Goal: Task Accomplishment & Management: Manage account settings

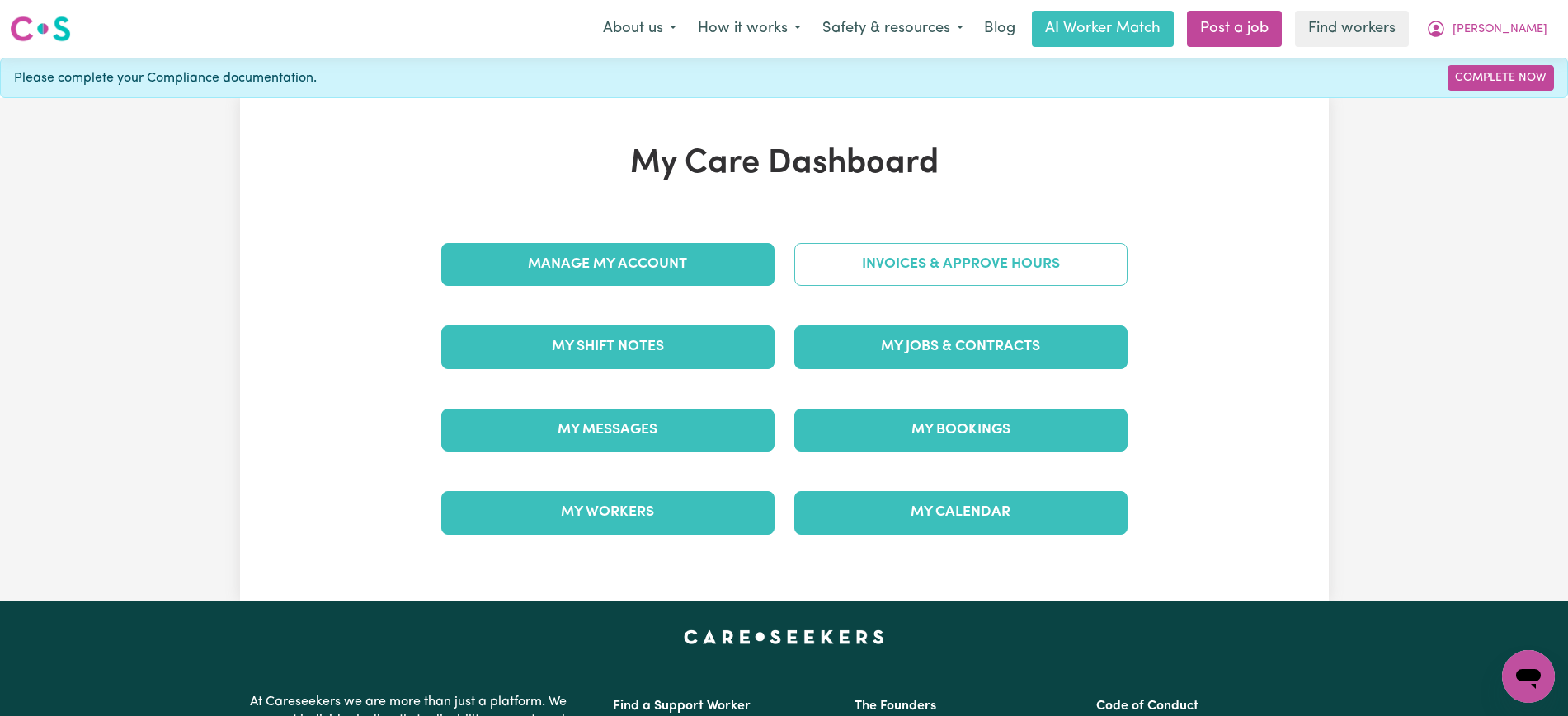
click at [926, 267] on link "Invoices & Approve Hours" at bounding box center [960, 264] width 333 height 43
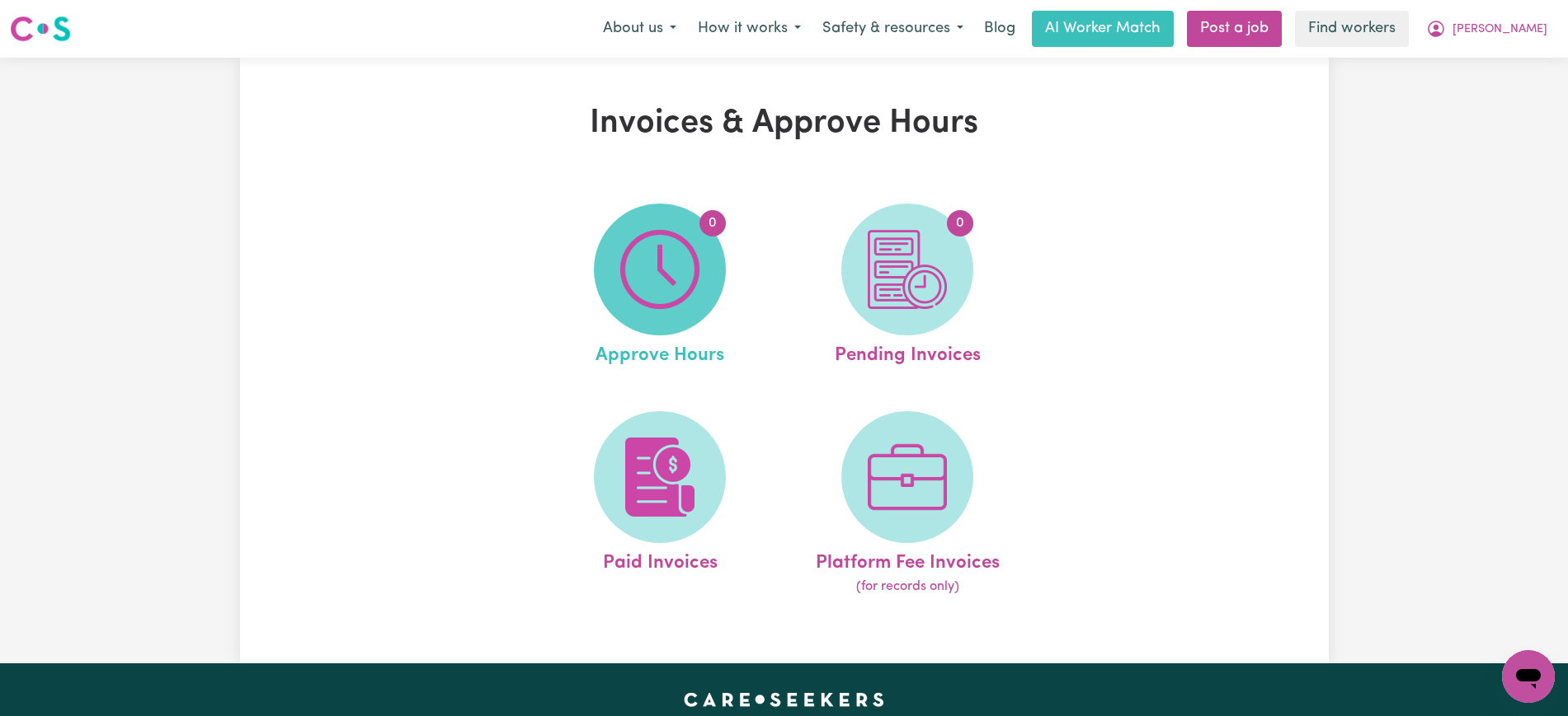
click at [685, 287] on img at bounding box center [659, 269] width 79 height 79
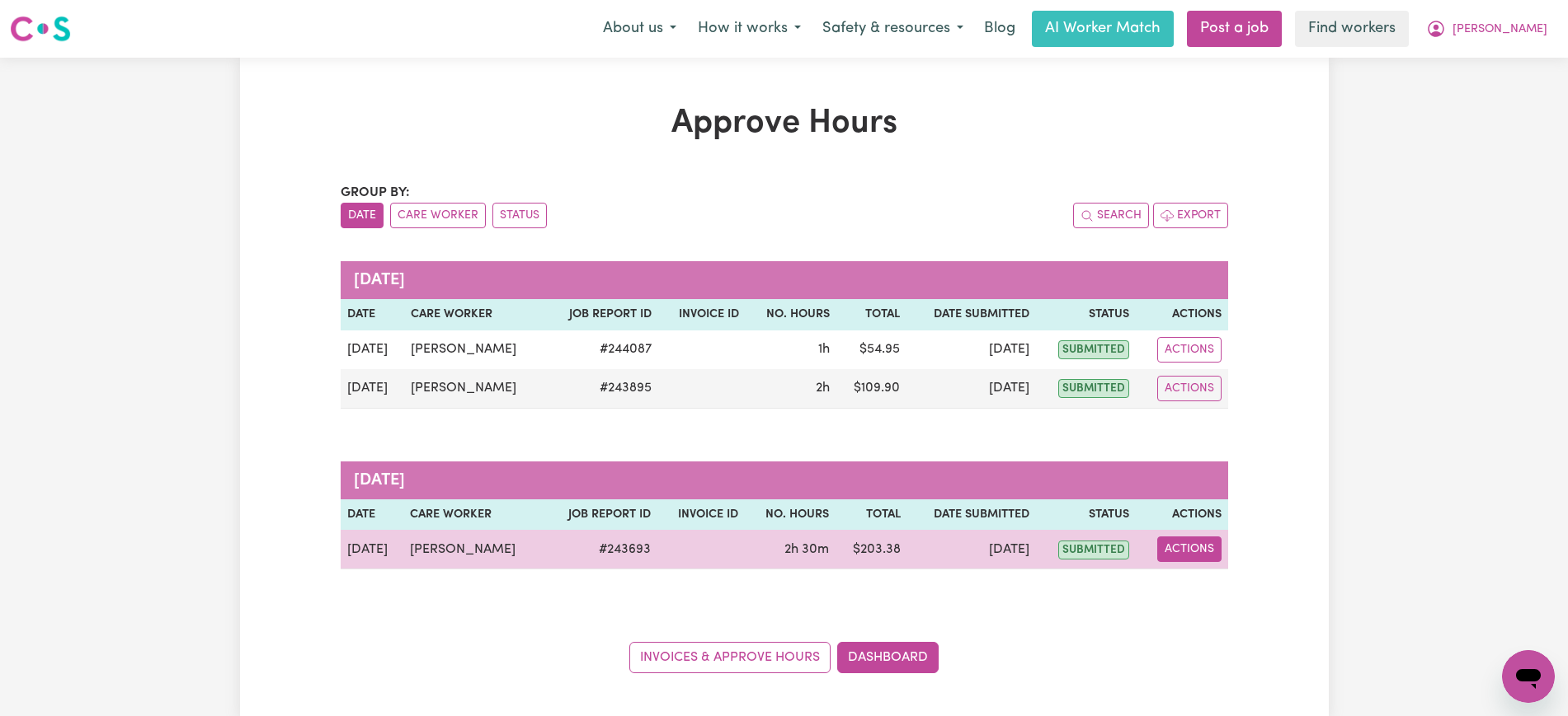
click at [1207, 543] on button "Actions" at bounding box center [1189, 549] width 64 height 25
click at [1207, 568] on div "View Job Report" at bounding box center [1229, 587] width 142 height 48
click at [1223, 592] on link "View Job Report" at bounding box center [1230, 587] width 141 height 33
select select "pm"
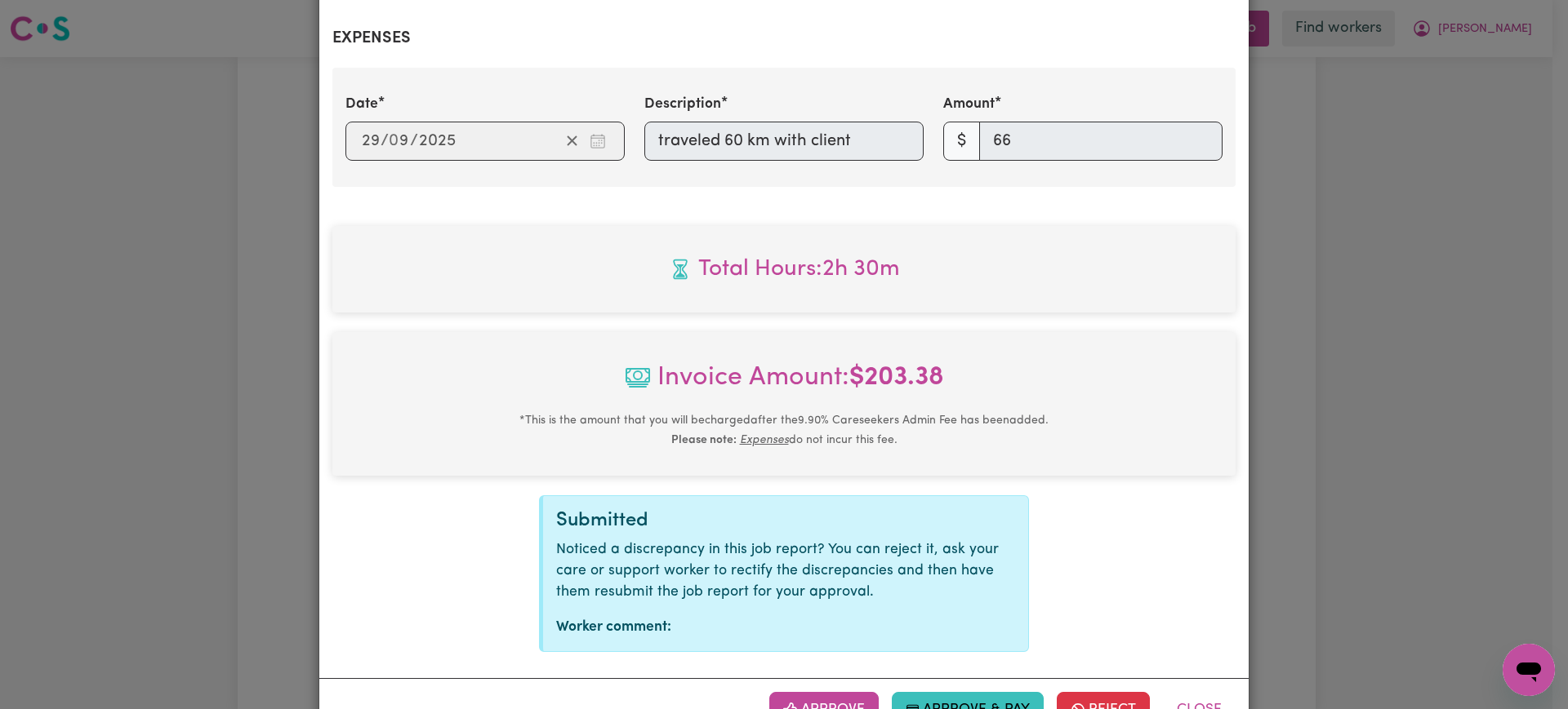
scroll to position [671, 0]
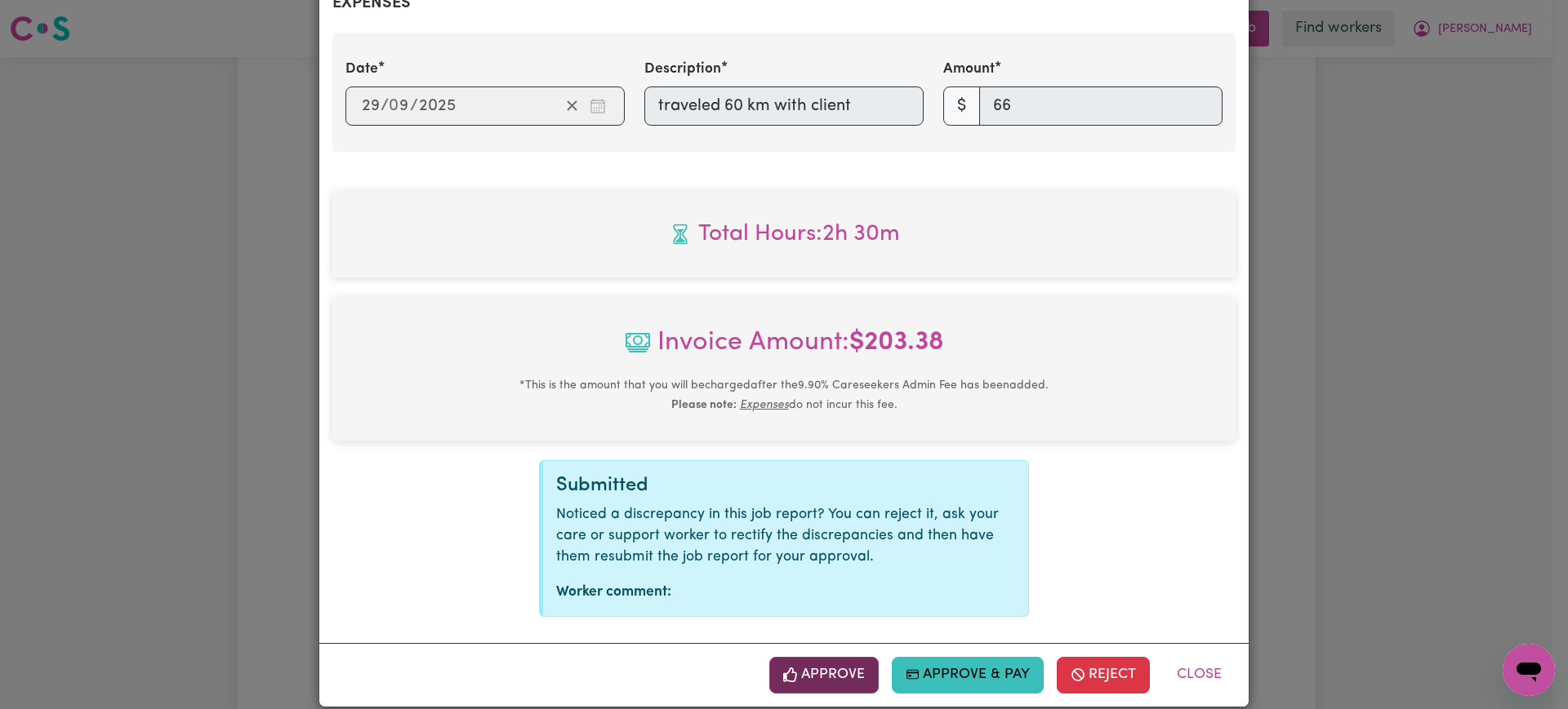
click at [831, 662] on button "Approve" at bounding box center [824, 675] width 110 height 36
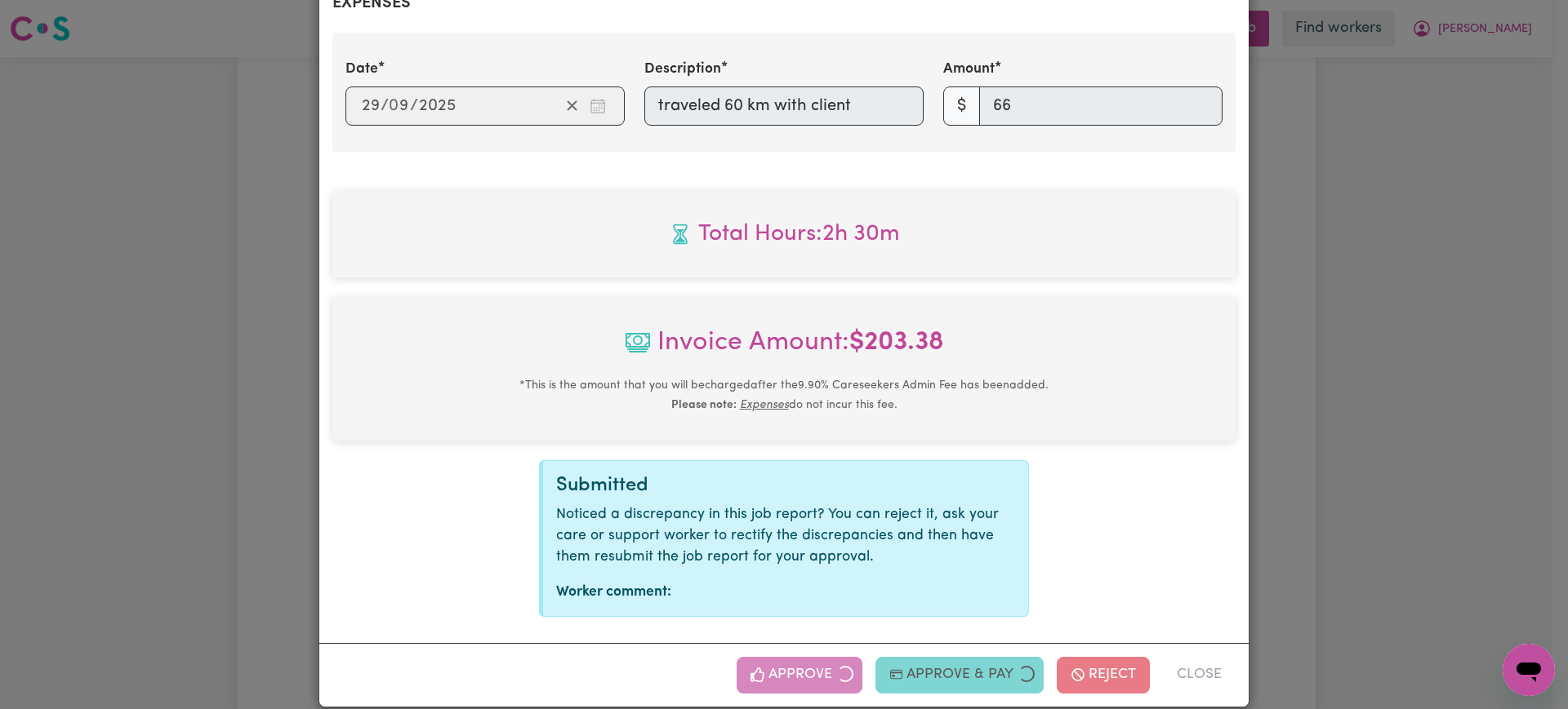
click at [1434, 500] on div "Job Report # 243693 - [PERSON_NAME] Summary Job report # 243693 Client name: [P…" at bounding box center [784, 354] width 1568 height 709
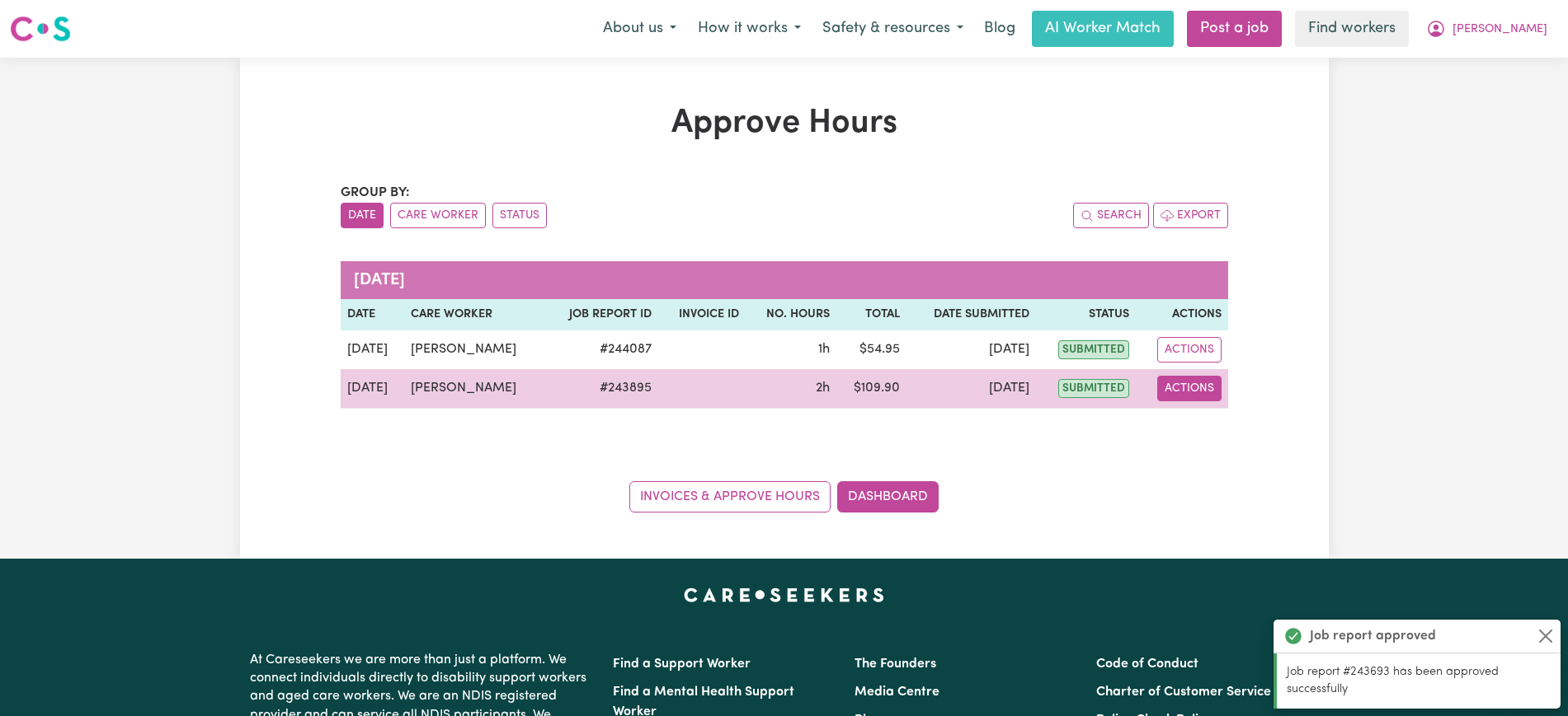
click at [1176, 386] on button "Actions" at bounding box center [1189, 389] width 64 height 25
click at [1192, 422] on link "View Job Report" at bounding box center [1232, 427] width 141 height 33
select select "pm"
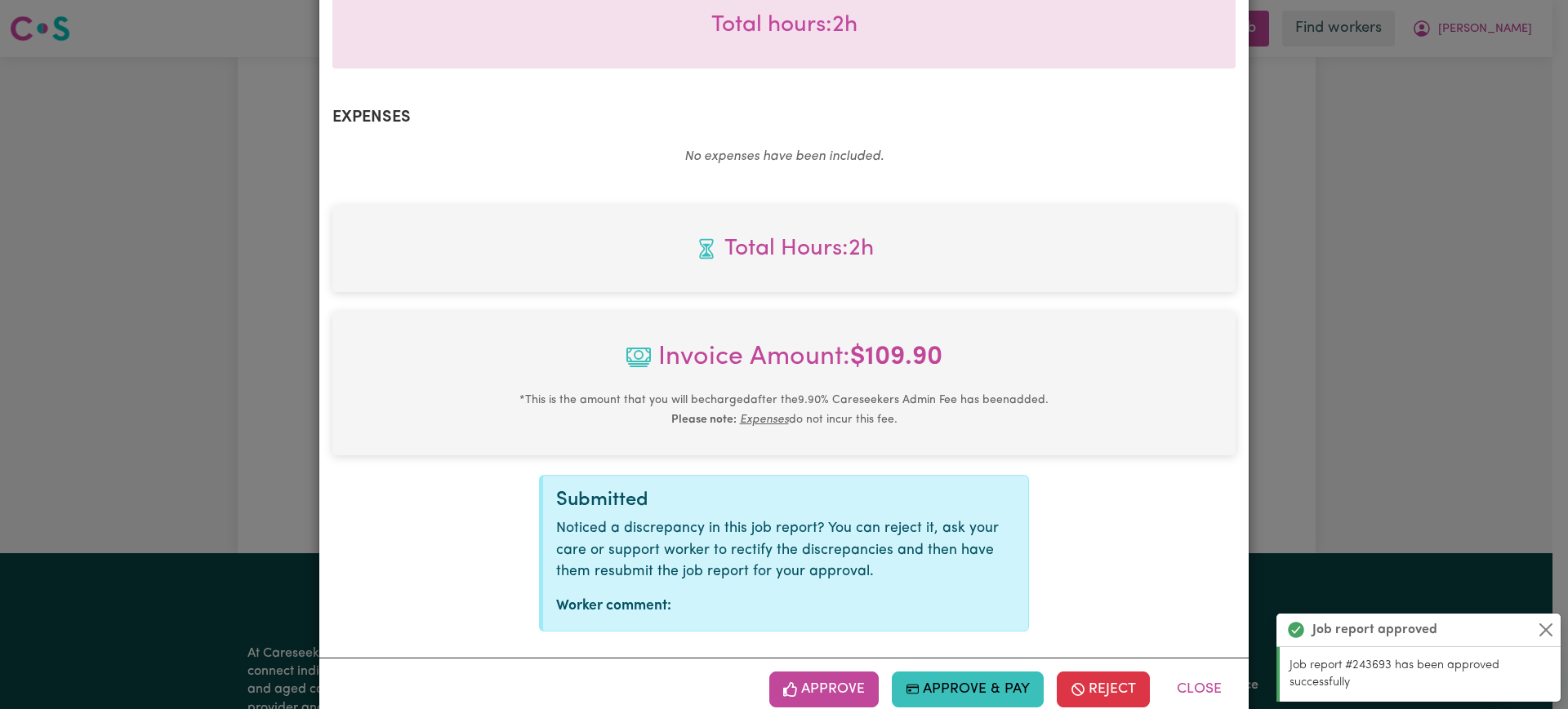
scroll to position [572, 0]
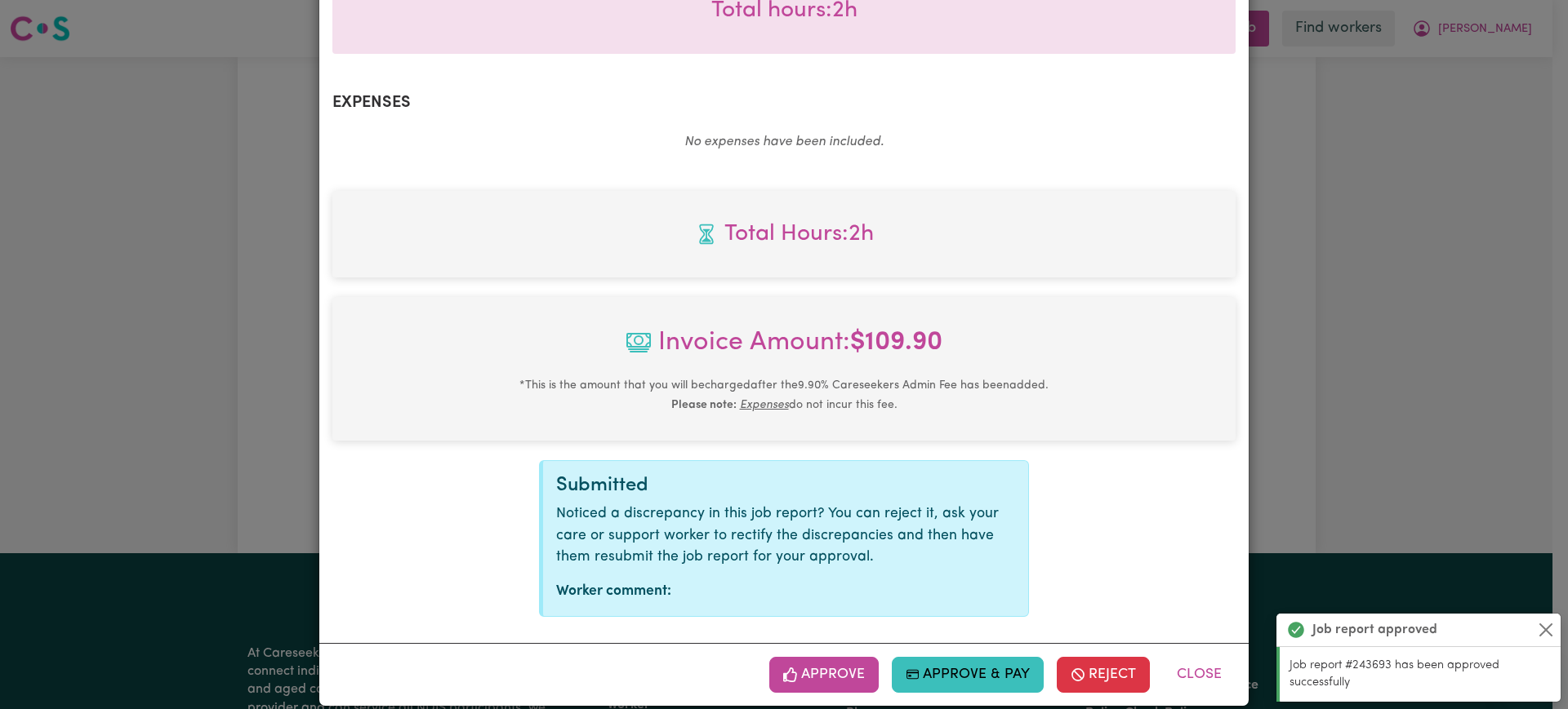
drag, startPoint x: 850, startPoint y: 645, endPoint x: 977, endPoint y: 563, distance: 151.2
click at [850, 657] on button "Approve" at bounding box center [824, 675] width 110 height 36
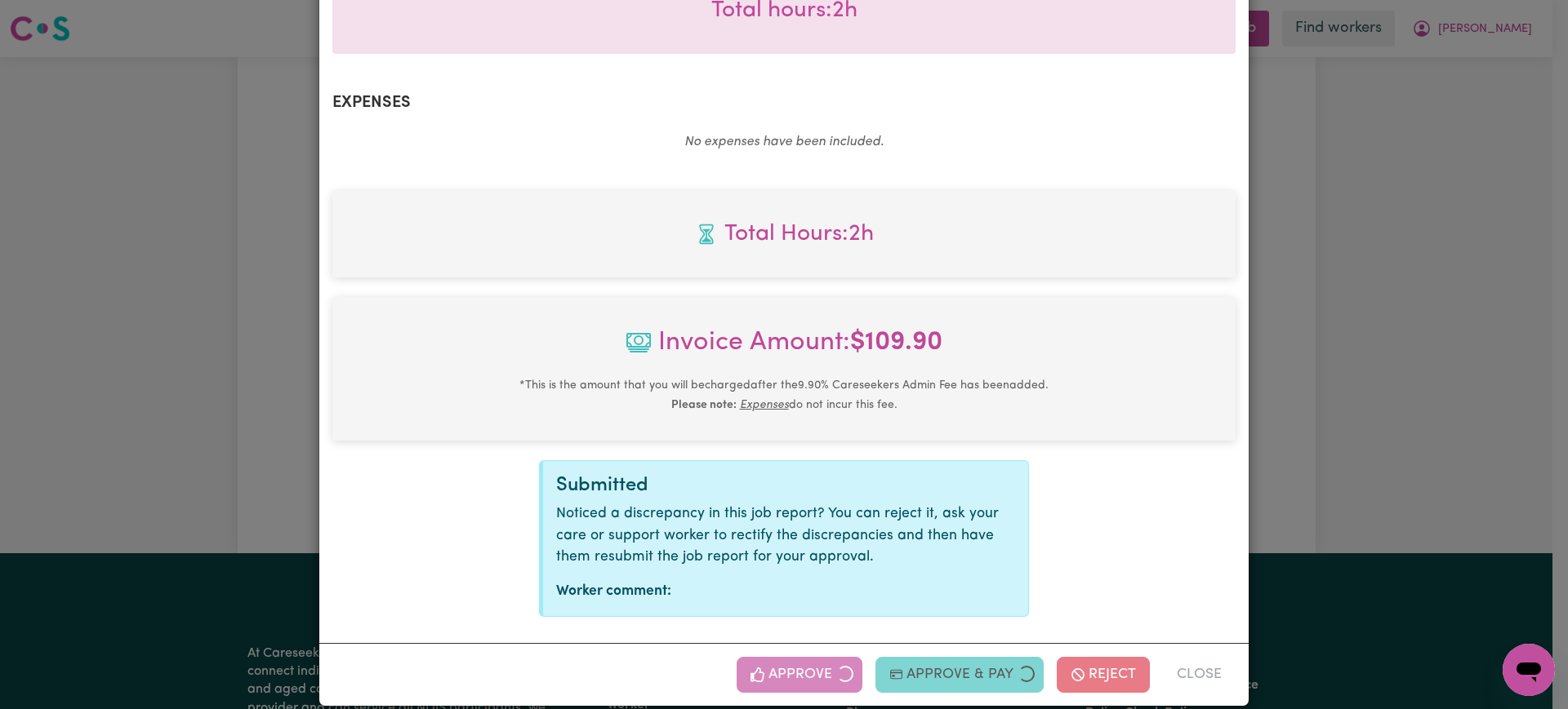
click at [1331, 373] on div "Job Report # 243895 - [PERSON_NAME] Summary Job report # 243895 Client name: [P…" at bounding box center [784, 354] width 1568 height 709
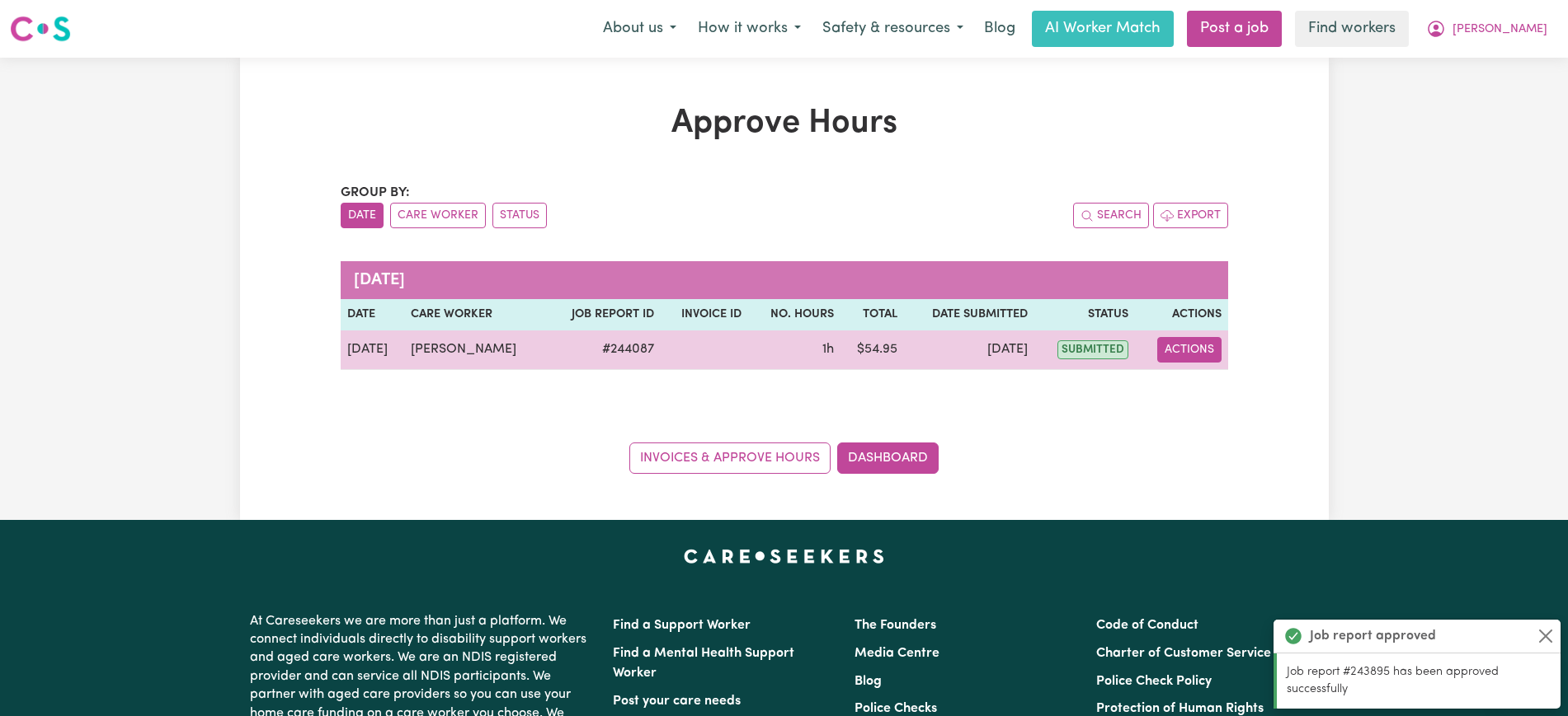
click at [1178, 354] on button "Actions" at bounding box center [1189, 350] width 64 height 25
click at [1196, 385] on link "View Job Report" at bounding box center [1232, 388] width 141 height 33
select select "pm"
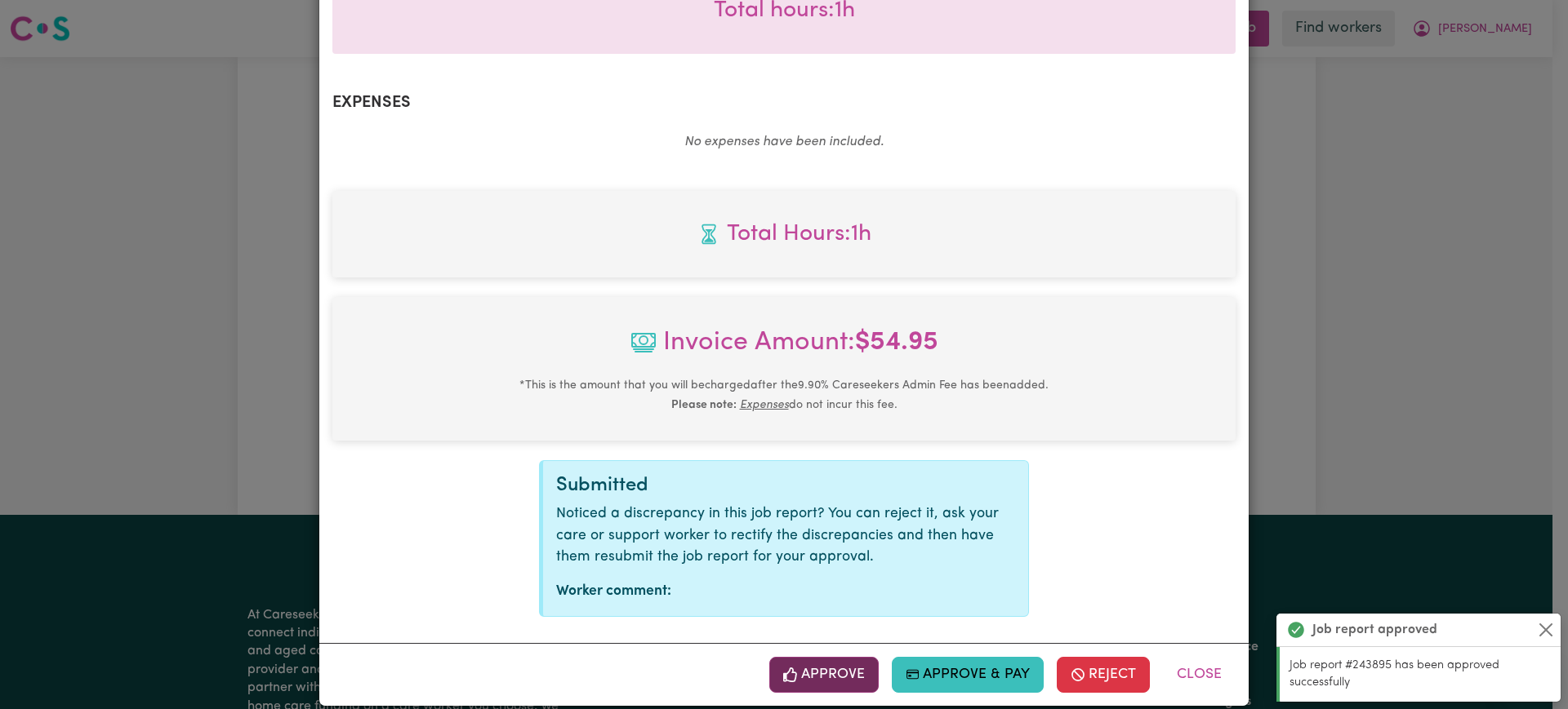
click at [850, 657] on button "Approve" at bounding box center [824, 675] width 110 height 36
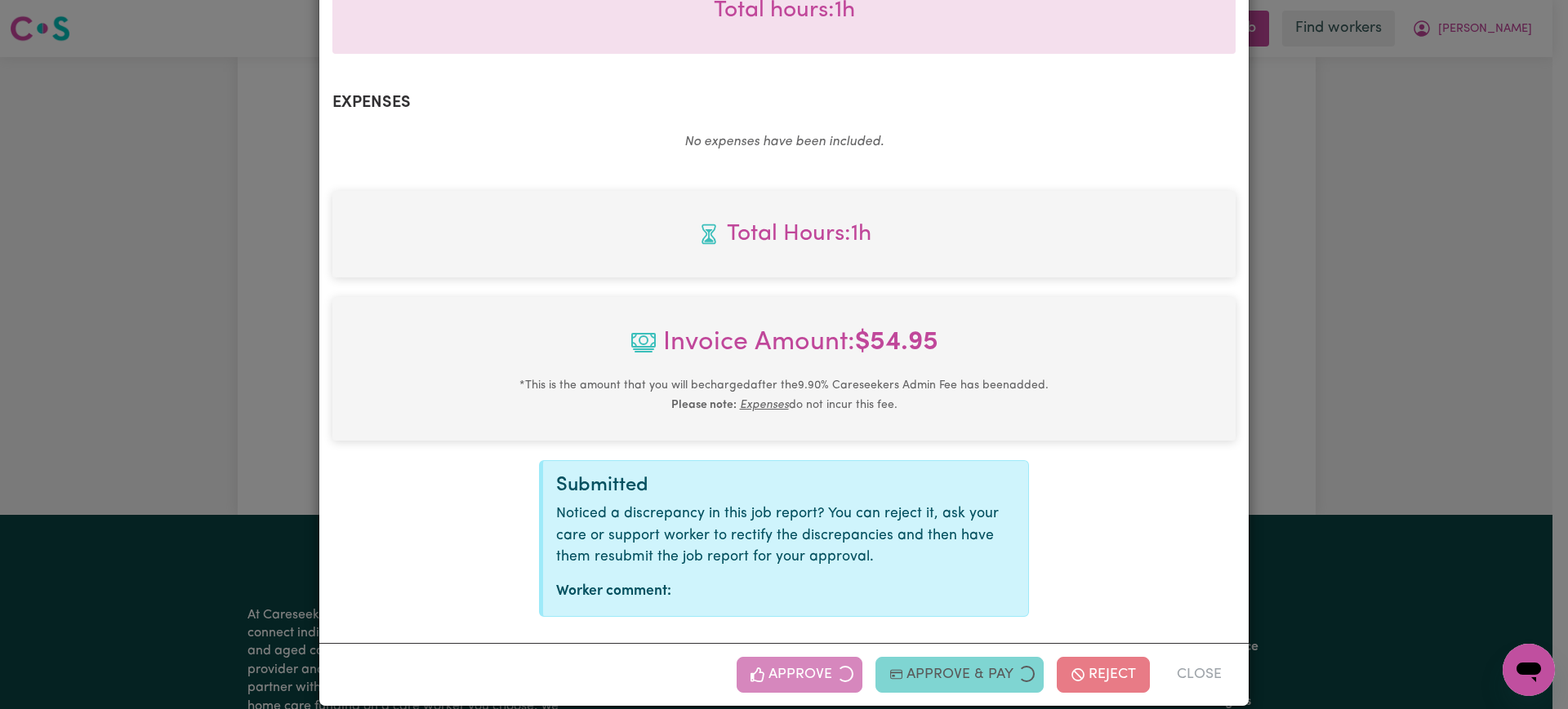
click at [1387, 442] on div "Job Report # 244087 - [PERSON_NAME] Summary Job report # 244087 Client name: [P…" at bounding box center [784, 354] width 1568 height 709
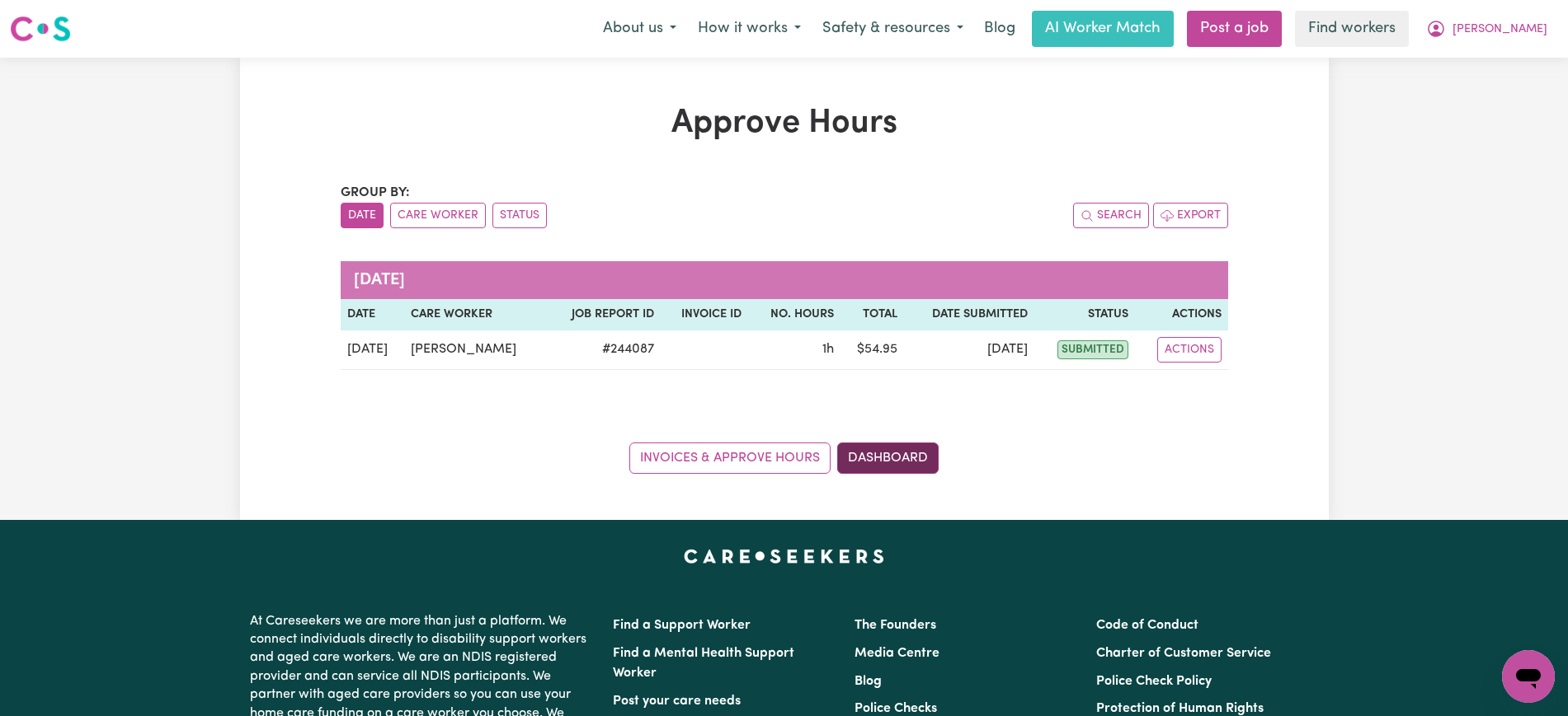
click at [906, 442] on link "Dashboard" at bounding box center [888, 458] width 102 height 32
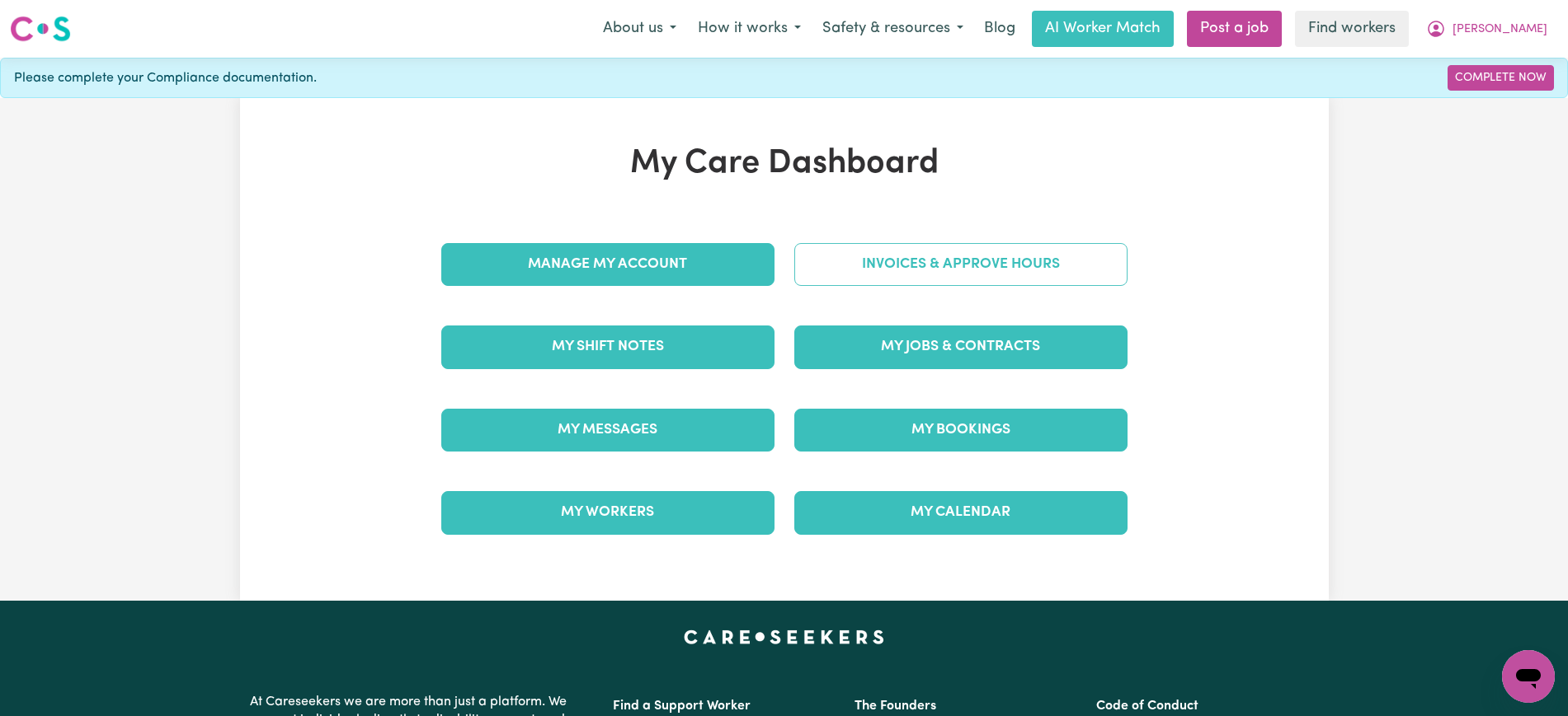
click at [901, 257] on link "Invoices & Approve Hours" at bounding box center [960, 264] width 333 height 43
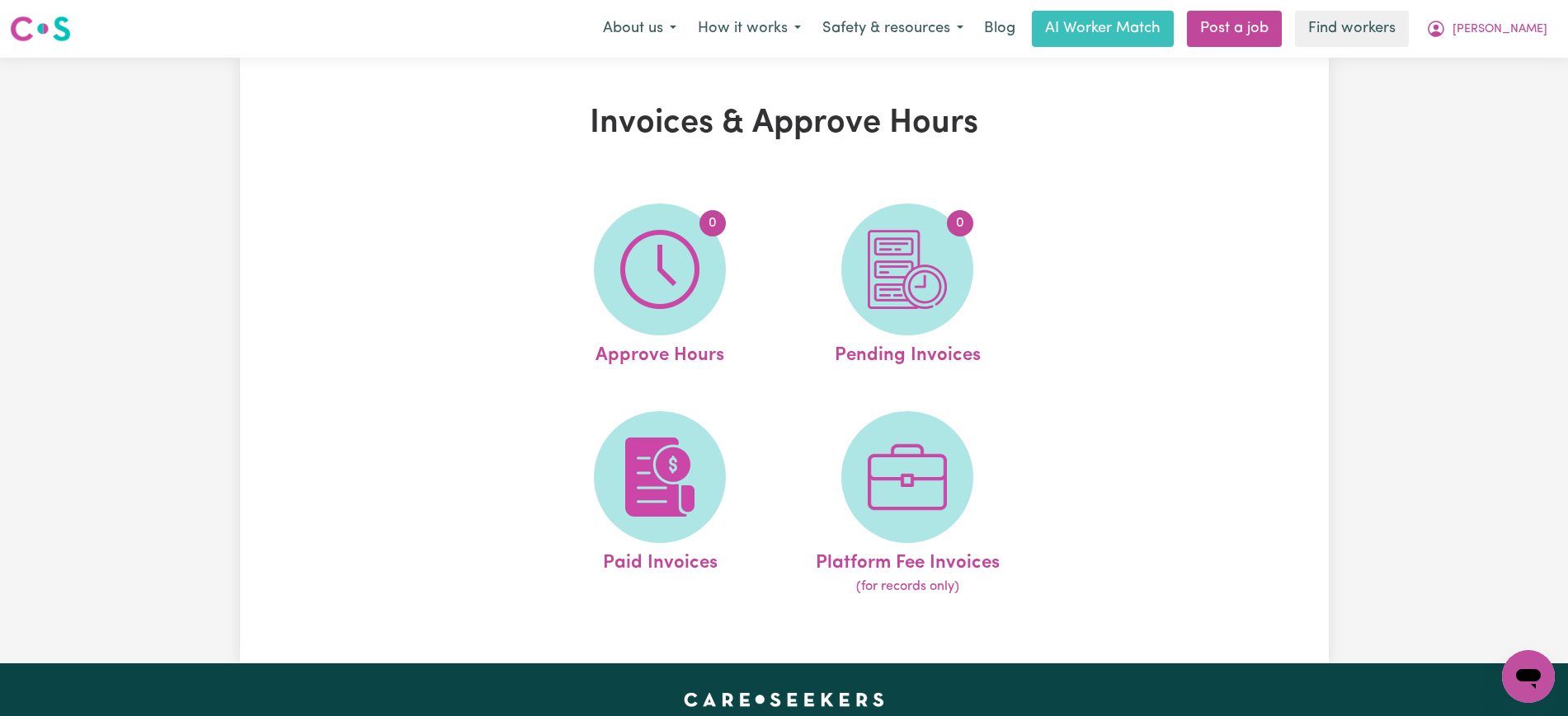
click at [906, 276] on img at bounding box center [907, 269] width 79 height 79
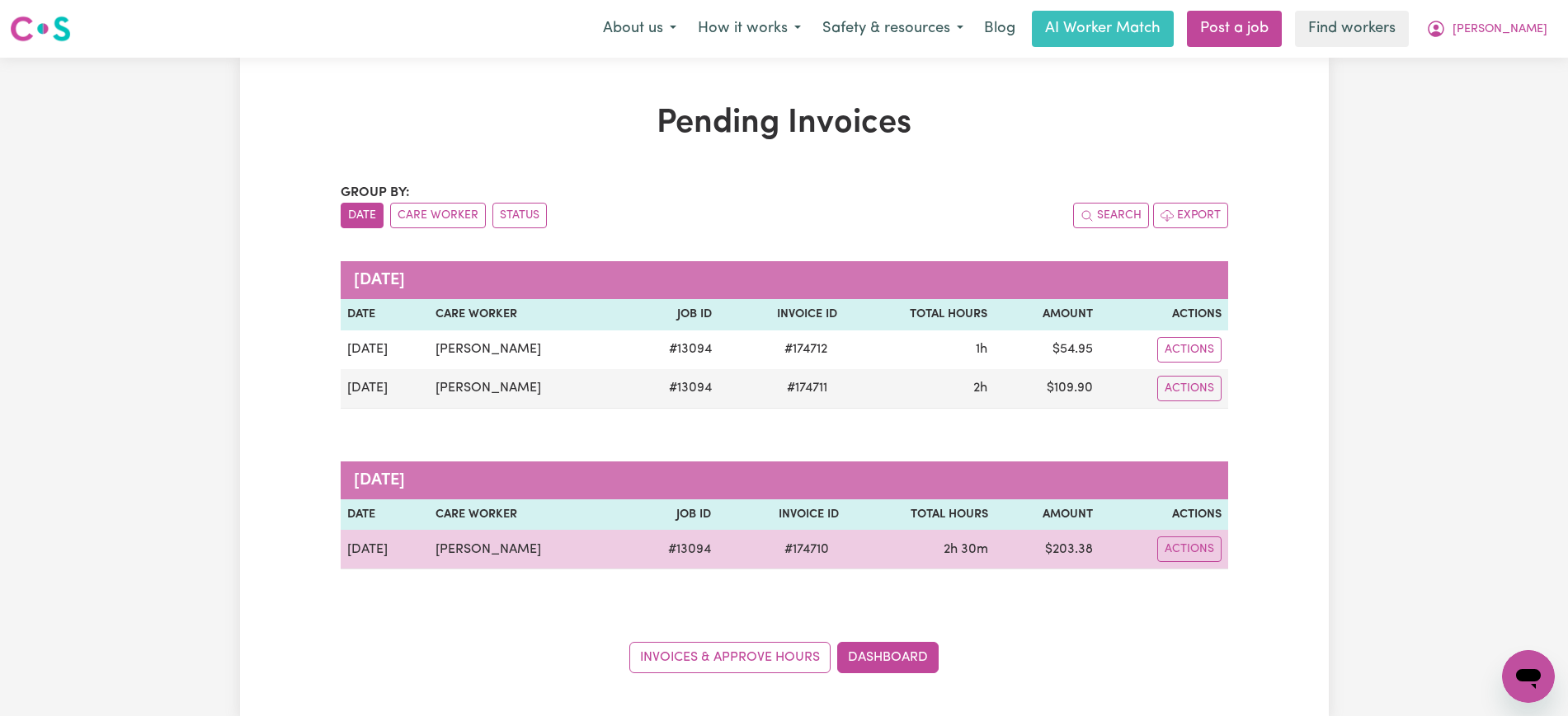
click at [798, 549] on span "# 174710" at bounding box center [806, 550] width 64 height 20
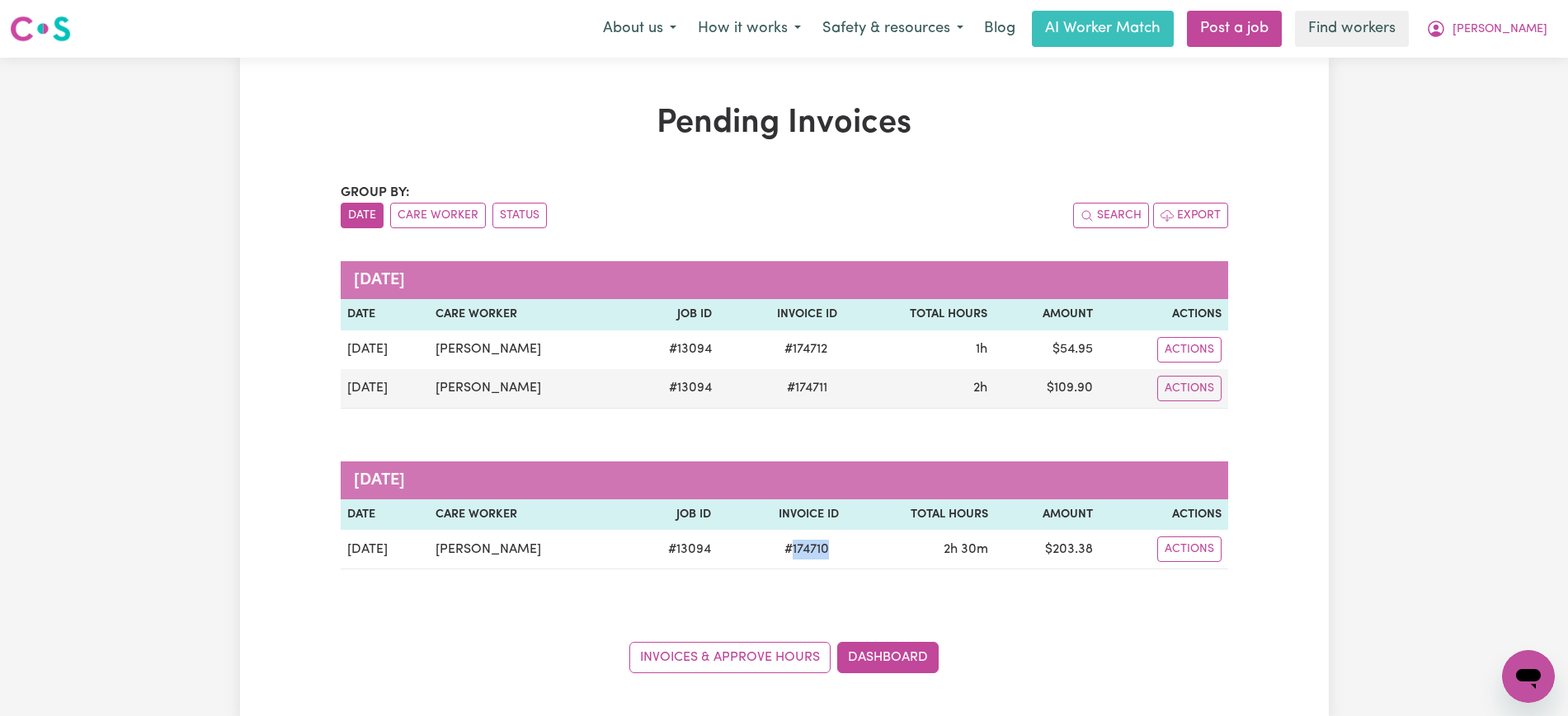
copy span "174710"
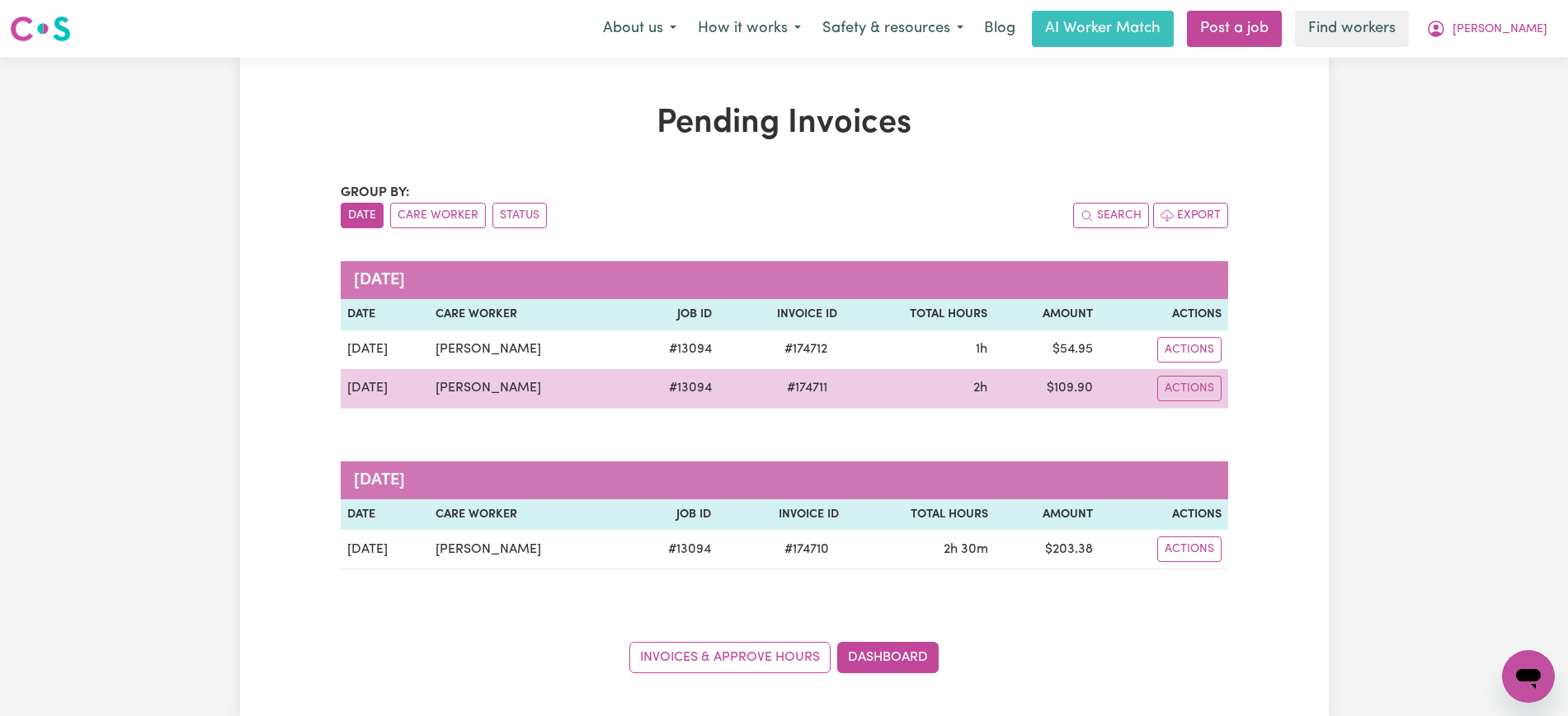
click at [803, 387] on span "# 174711" at bounding box center [807, 388] width 60 height 20
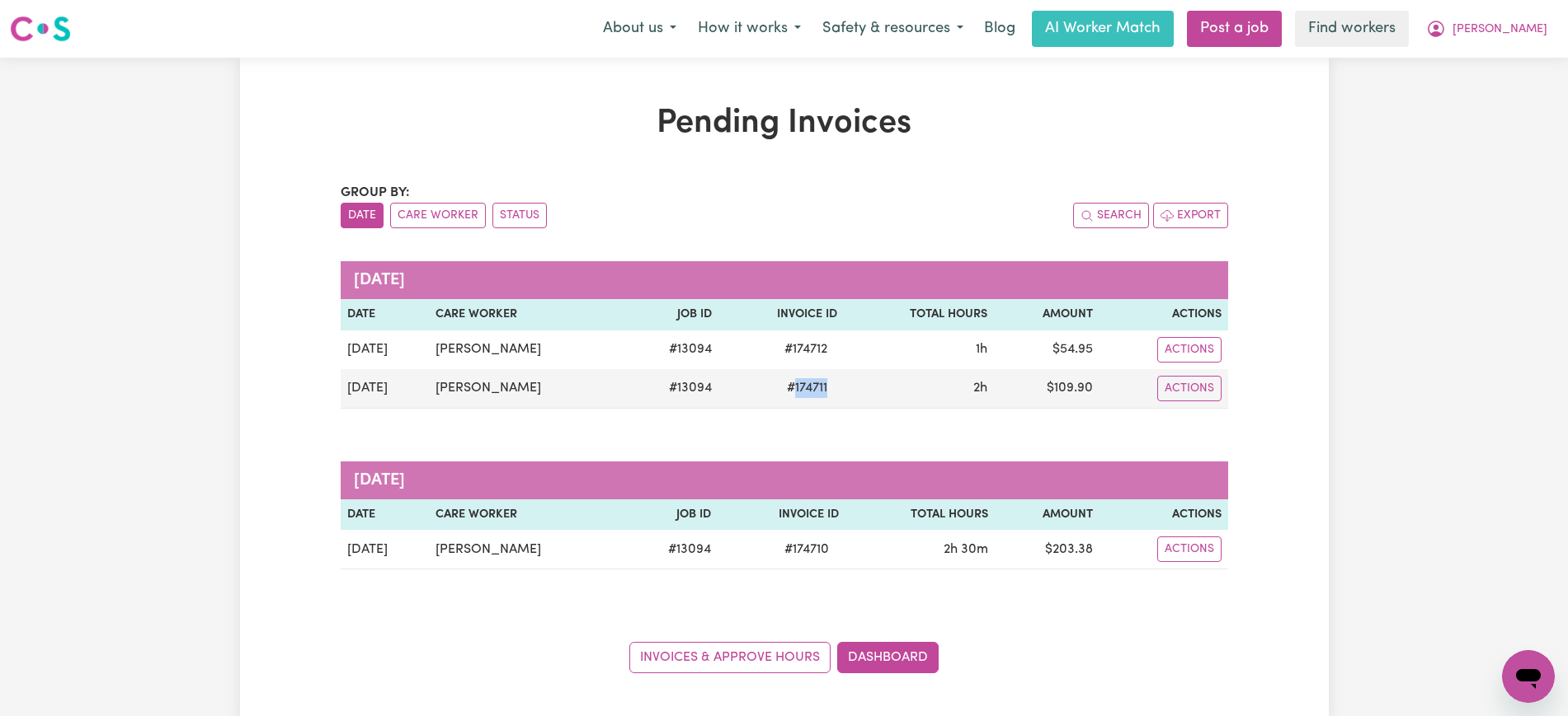
copy span "174711"
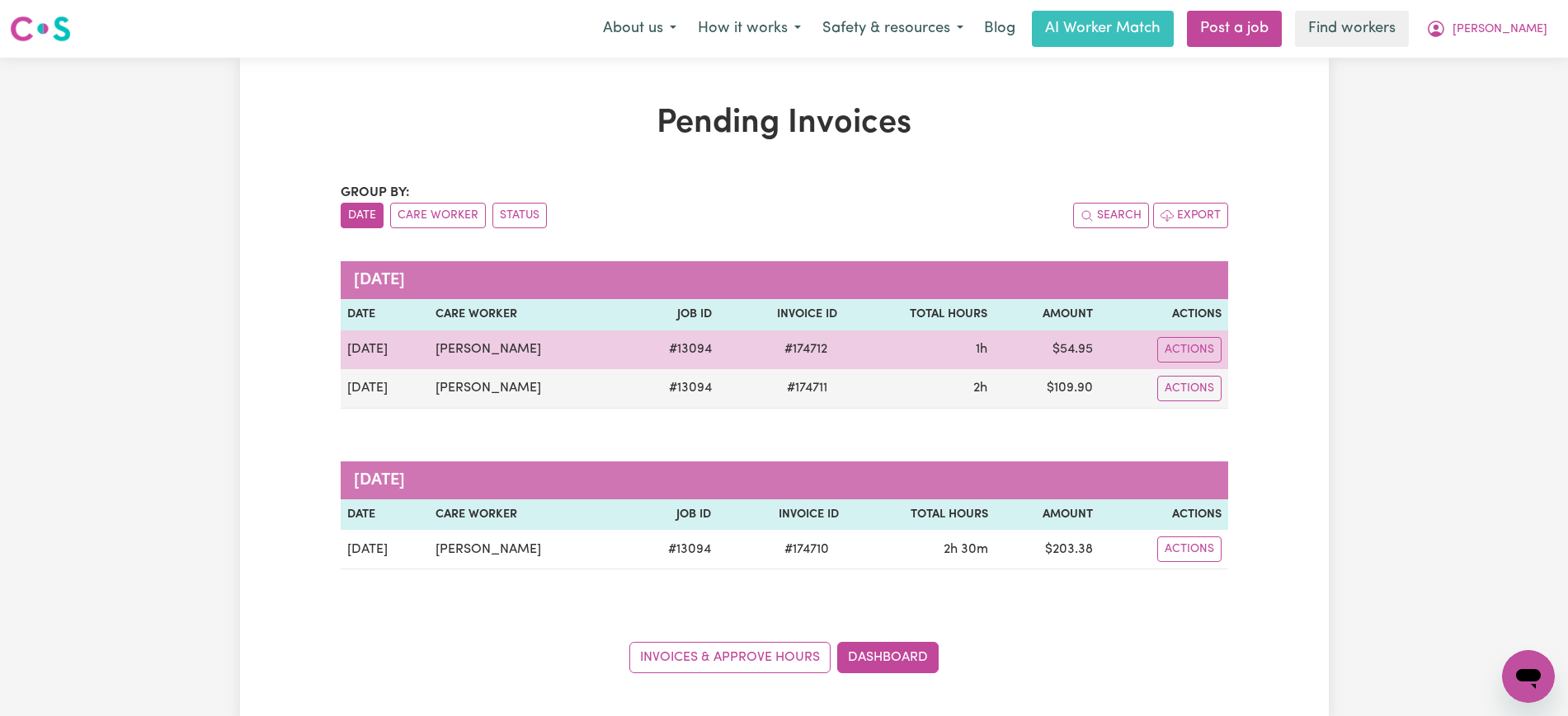
click at [794, 347] on span "# 174712" at bounding box center [805, 350] width 63 height 20
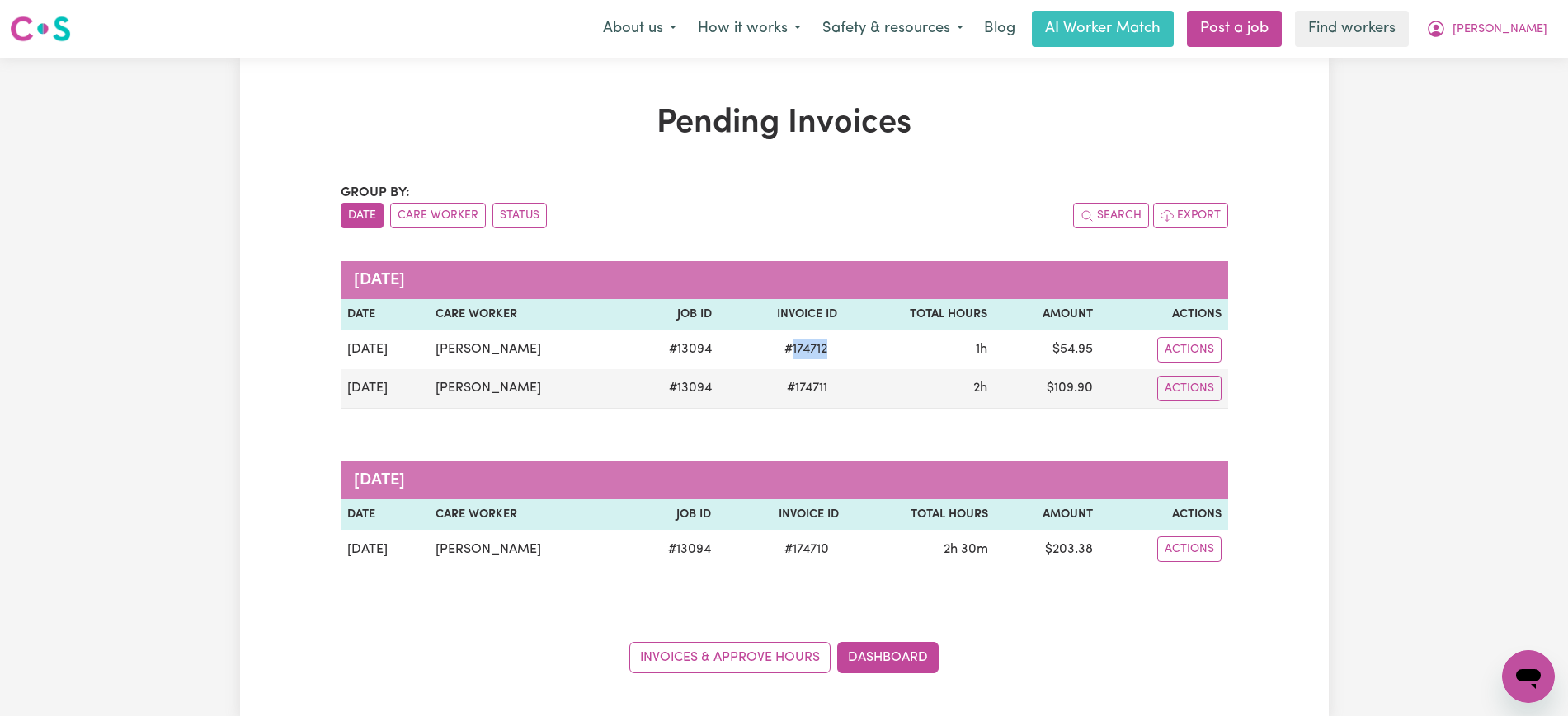
copy span "174712"
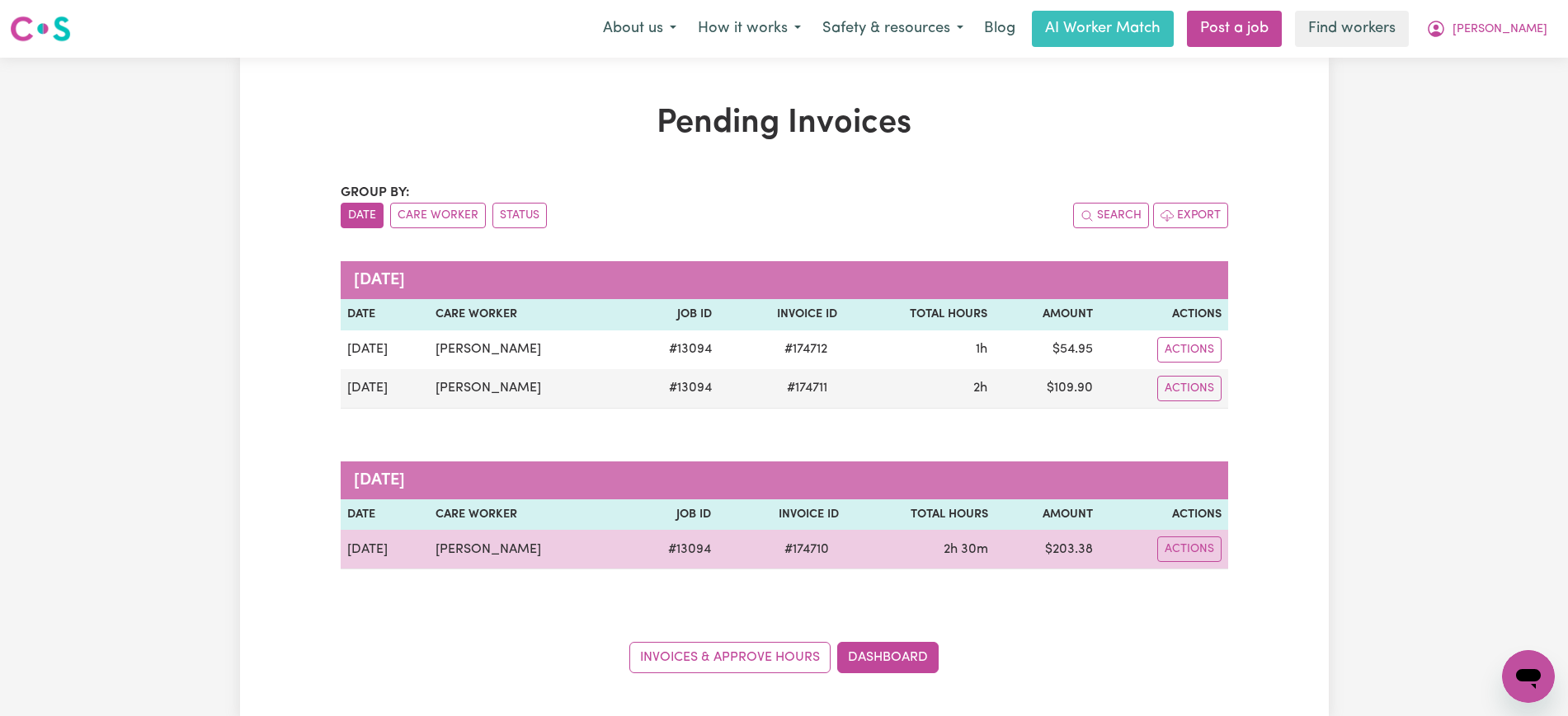
click at [1074, 551] on td "$ 203.38" at bounding box center [1047, 550] width 104 height 40
click at [1087, 541] on td "$ 203.38" at bounding box center [1047, 550] width 104 height 40
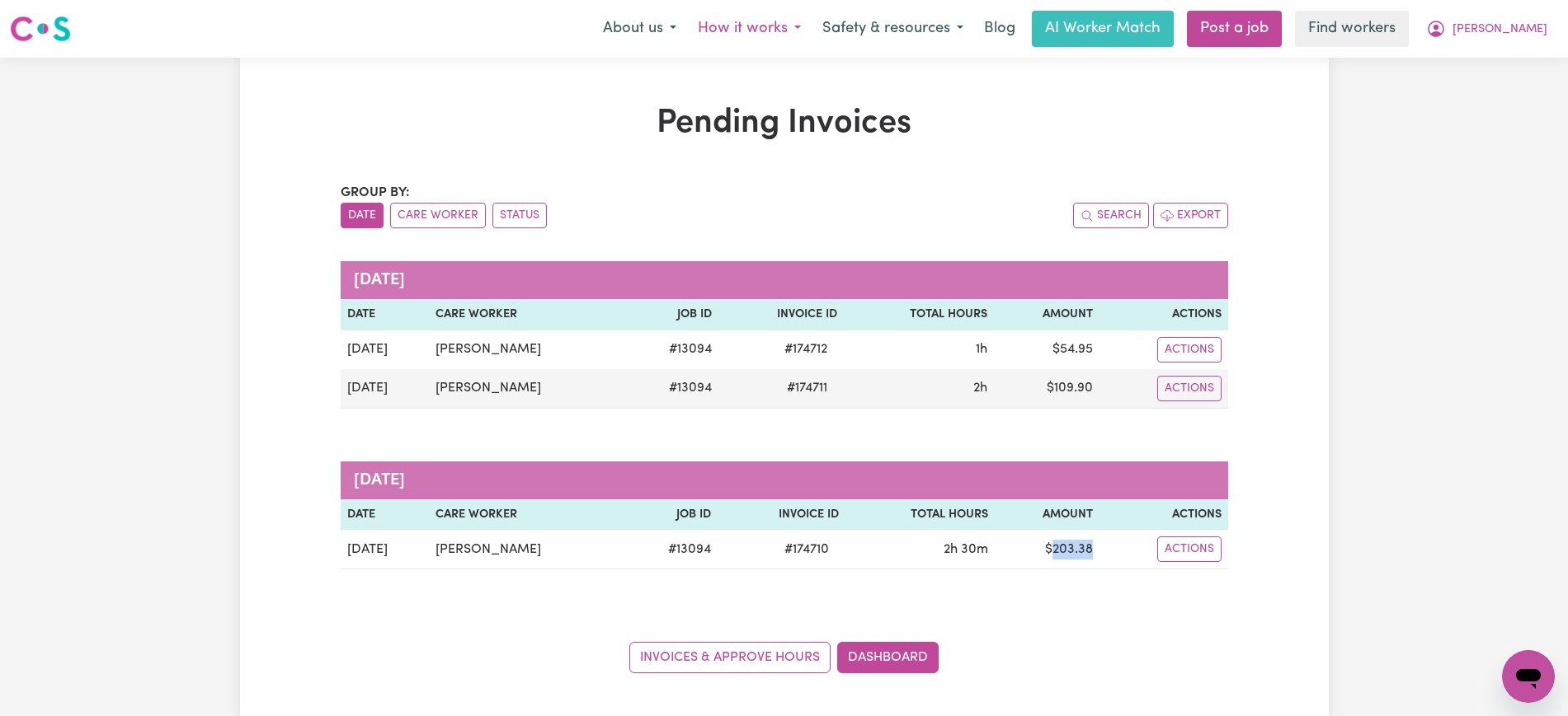
copy td "203.38"
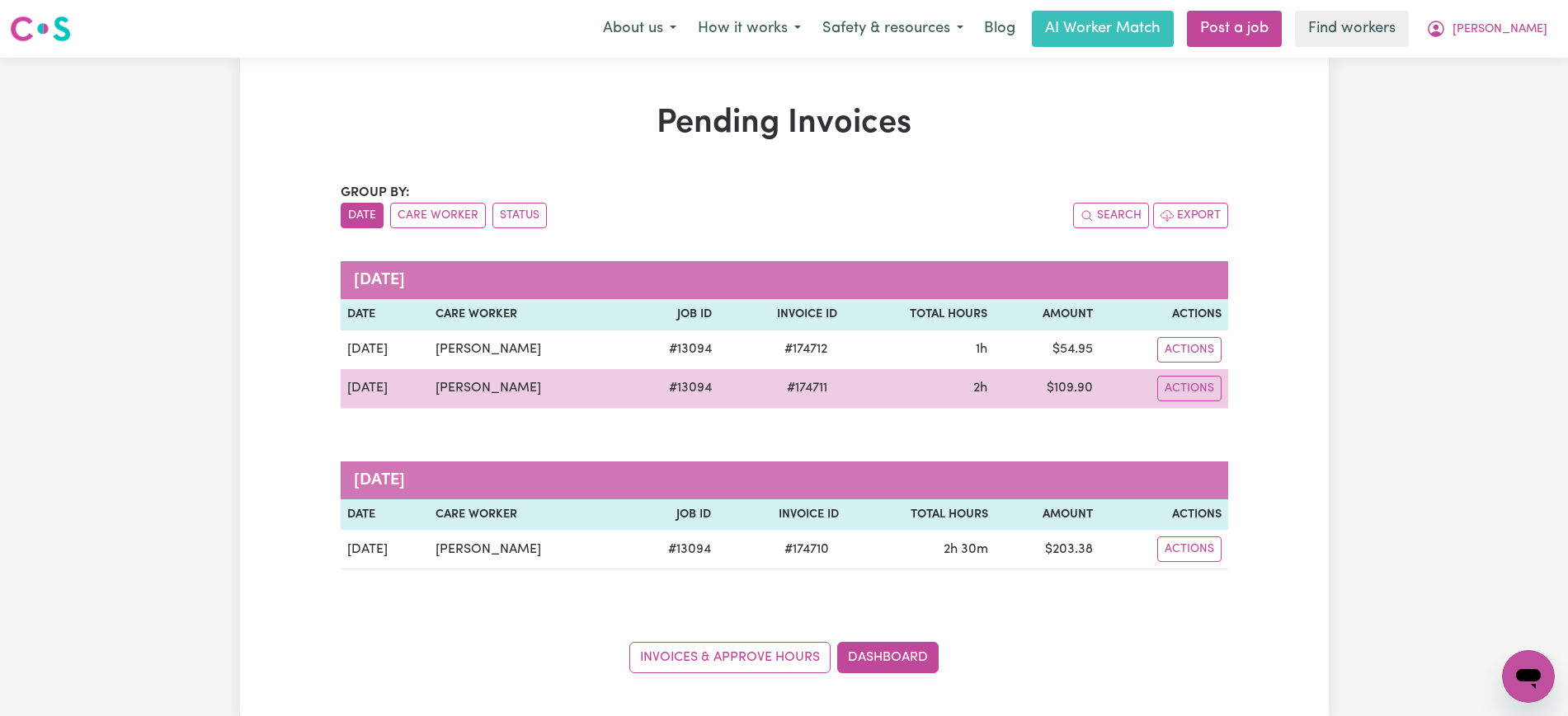
click at [1070, 394] on td "$ 109.90" at bounding box center [1046, 389] width 104 height 40
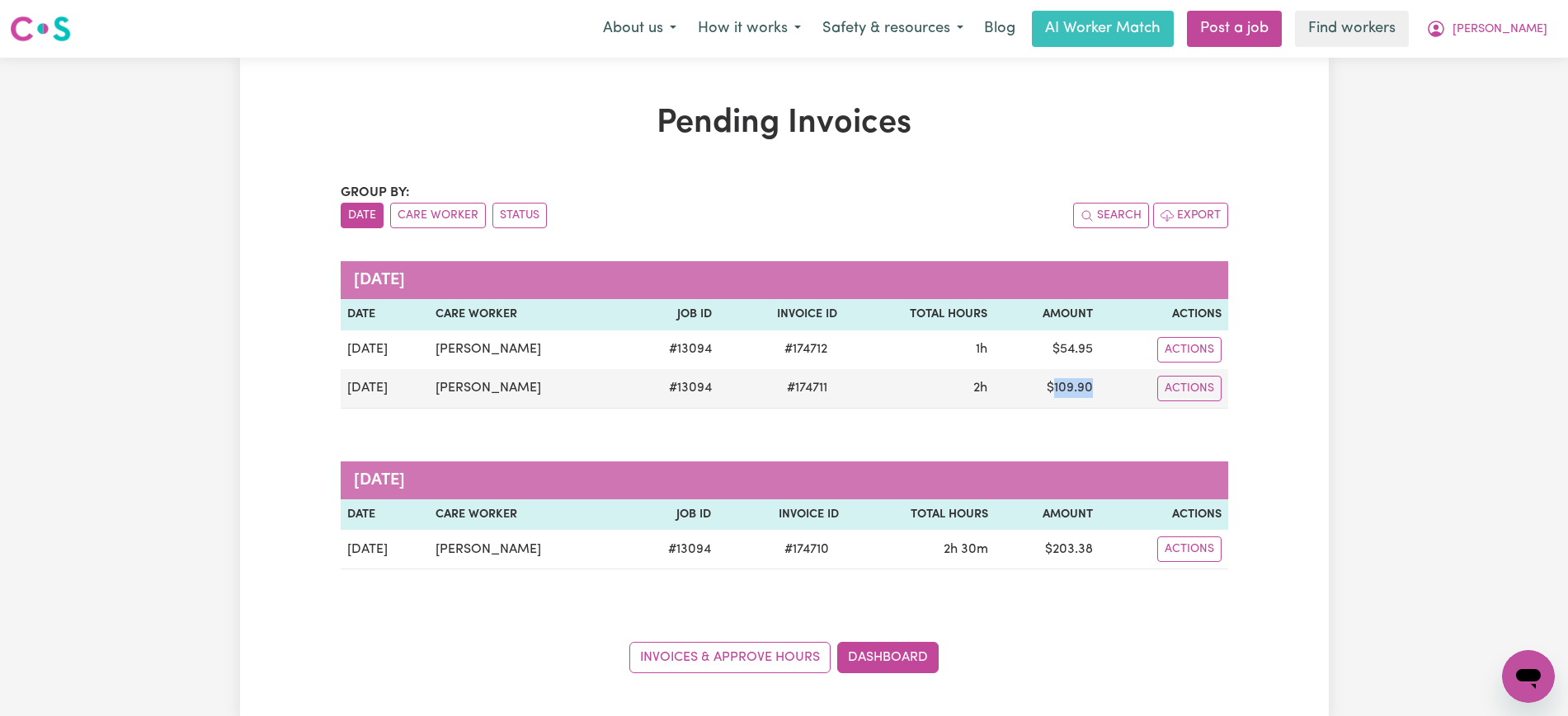
copy td "109.90"
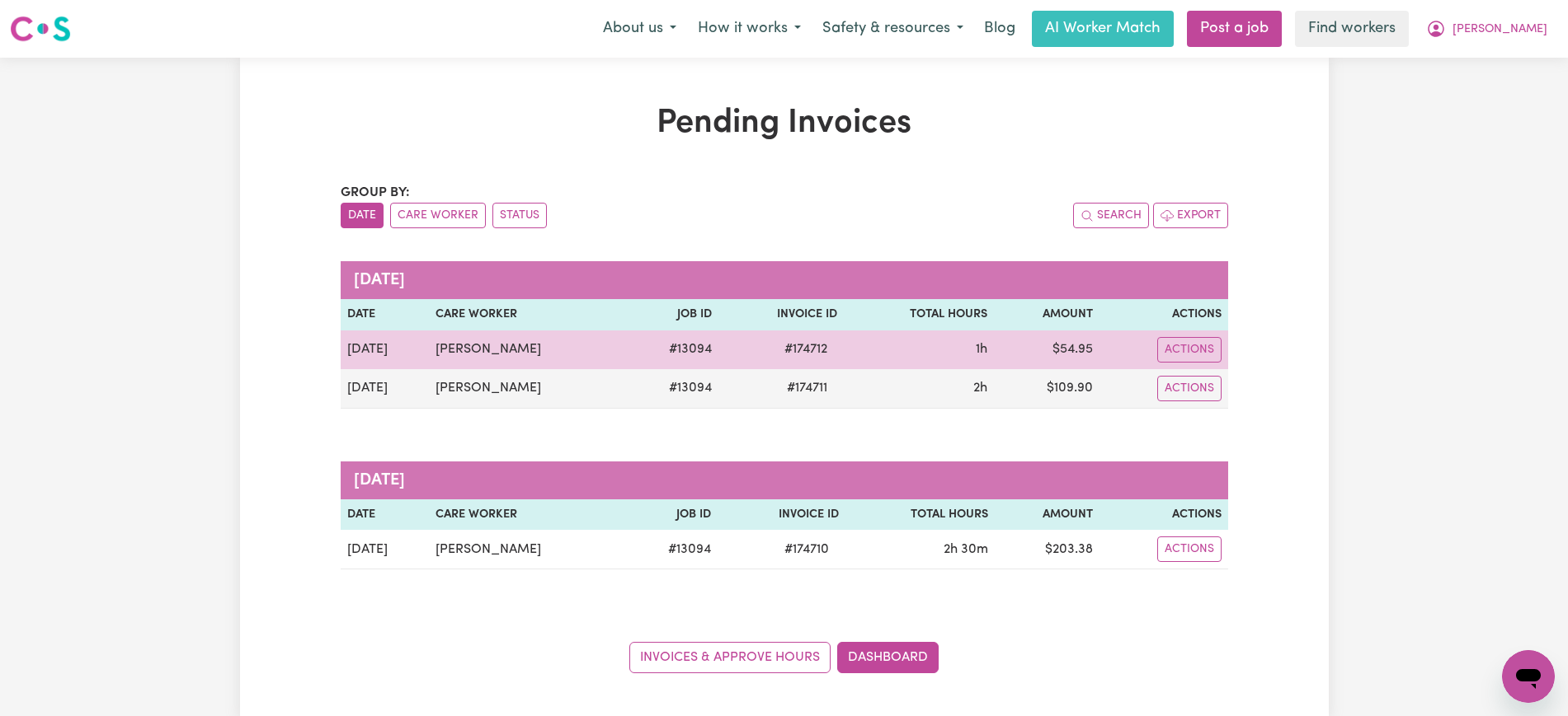
click at [1072, 344] on td "$ 54.95" at bounding box center [1046, 350] width 104 height 39
click at [1071, 346] on td "$ 54.95" at bounding box center [1046, 350] width 104 height 39
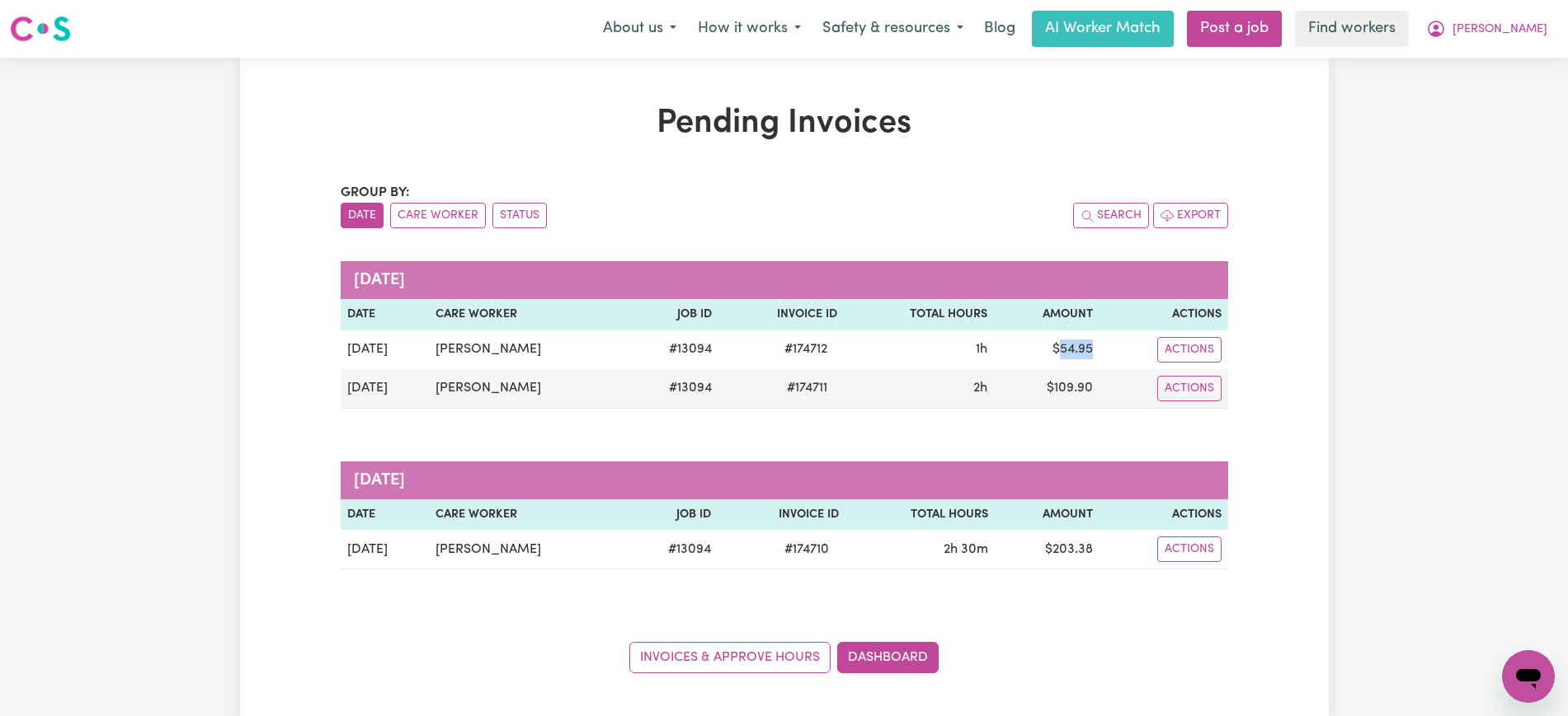
copy td "54.95"
drag, startPoint x: 1488, startPoint y: 24, endPoint x: 1489, endPoint y: 43, distance: 19.0
click at [1488, 24] on button "[PERSON_NAME]" at bounding box center [1486, 29] width 142 height 34
click at [1486, 83] on link "Logout" at bounding box center [1492, 94] width 131 height 32
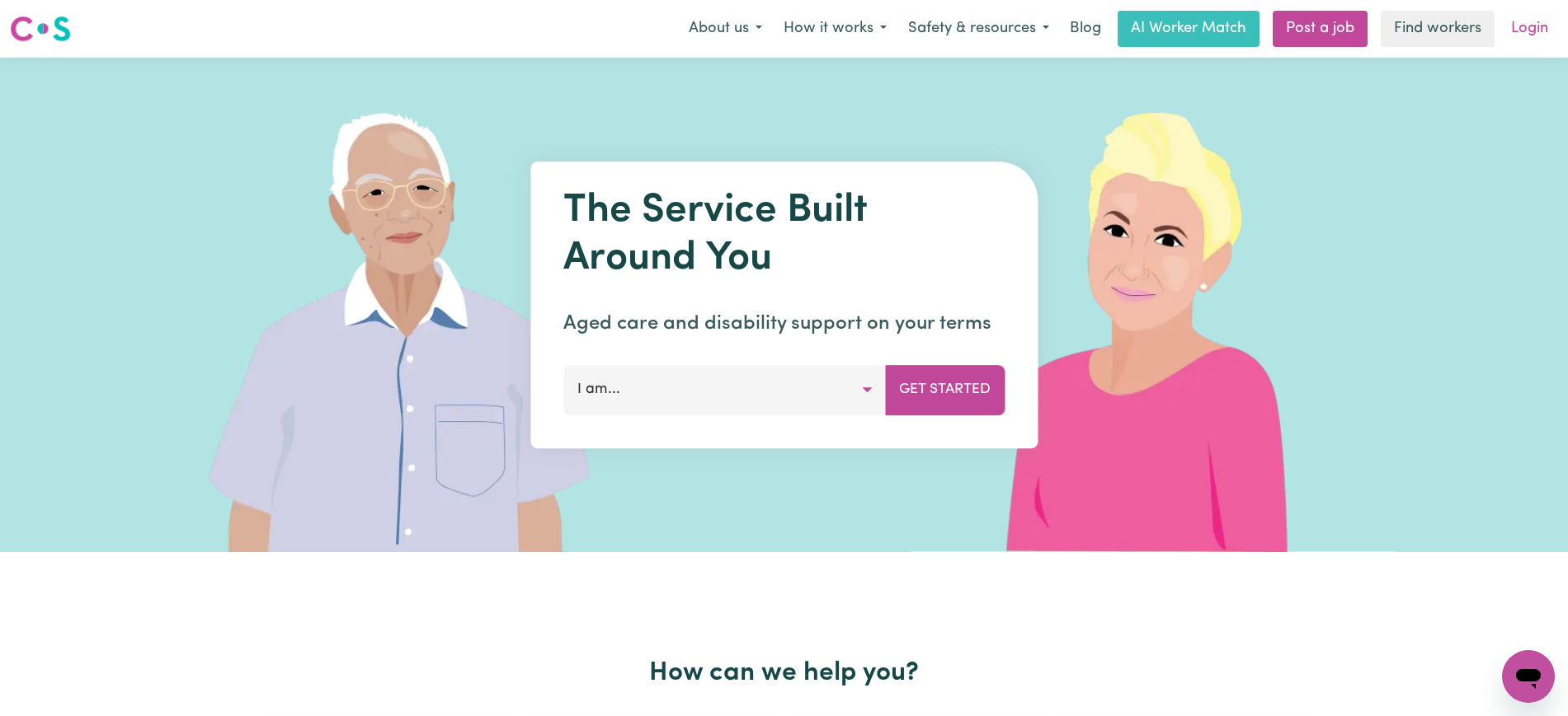
click at [1535, 31] on link "Login" at bounding box center [1529, 29] width 57 height 36
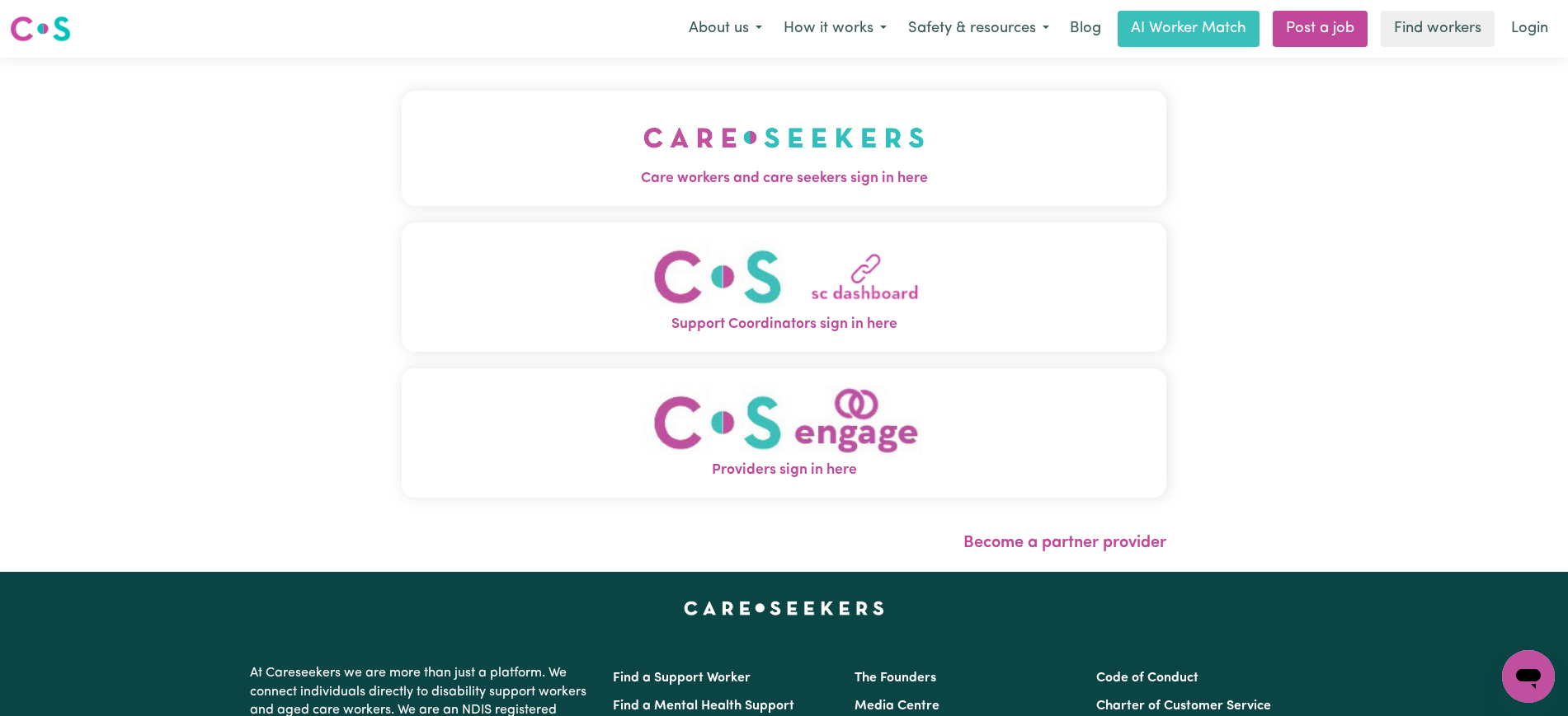
drag, startPoint x: 678, startPoint y: 160, endPoint x: 492, endPoint y: 100, distance: 195.4
click at [679, 160] on img "Care workers and care seekers sign in here" at bounding box center [784, 137] width 281 height 61
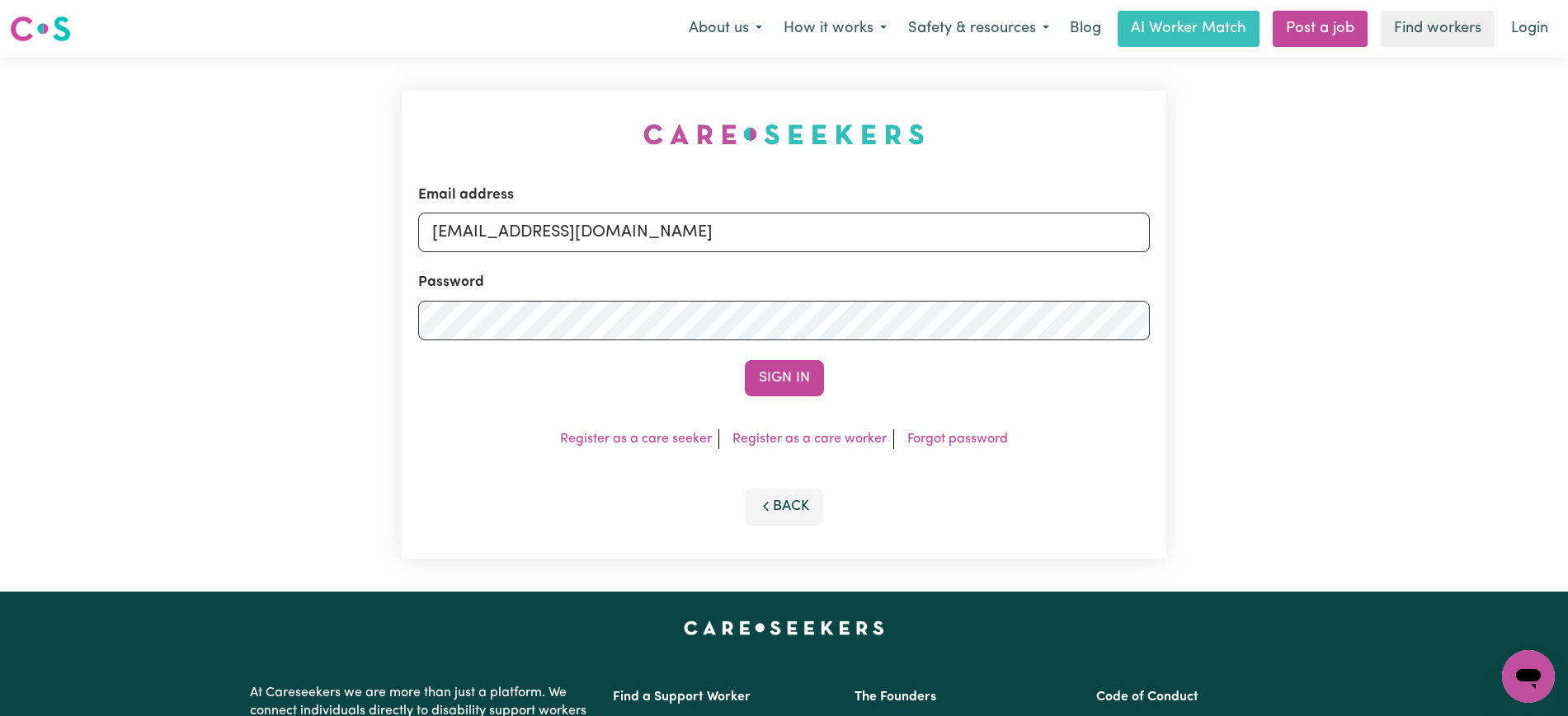
drag, startPoint x: 417, startPoint y: 79, endPoint x: 633, endPoint y: 96, distance: 216.7
click at [406, 76] on div "Email address [EMAIL_ADDRESS][DOMAIN_NAME] Password Sign In Register as a care …" at bounding box center [784, 324] width 784 height 534
drag, startPoint x: 514, startPoint y: 234, endPoint x: 1361, endPoint y: 234, distance: 847.0
click at [1361, 234] on div "Email address [EMAIL_ADDRESS][DOMAIN_NAME] Password Sign In Register as a care …" at bounding box center [784, 324] width 1568 height 534
type input "[EMAIL_ADDRESS][DOMAIN_NAME]"
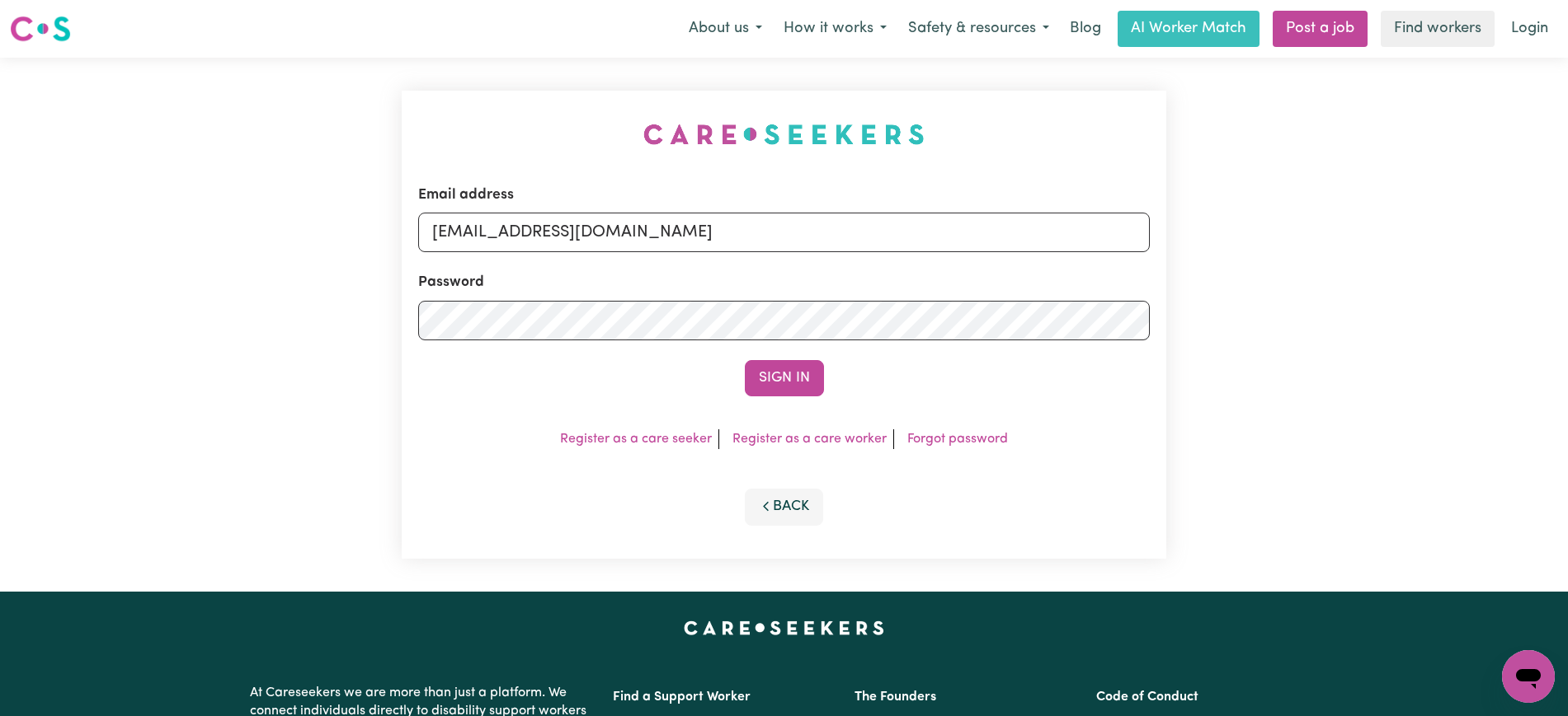
click at [745, 360] on button "Sign In" at bounding box center [784, 378] width 79 height 36
